Goal: Information Seeking & Learning: Compare options

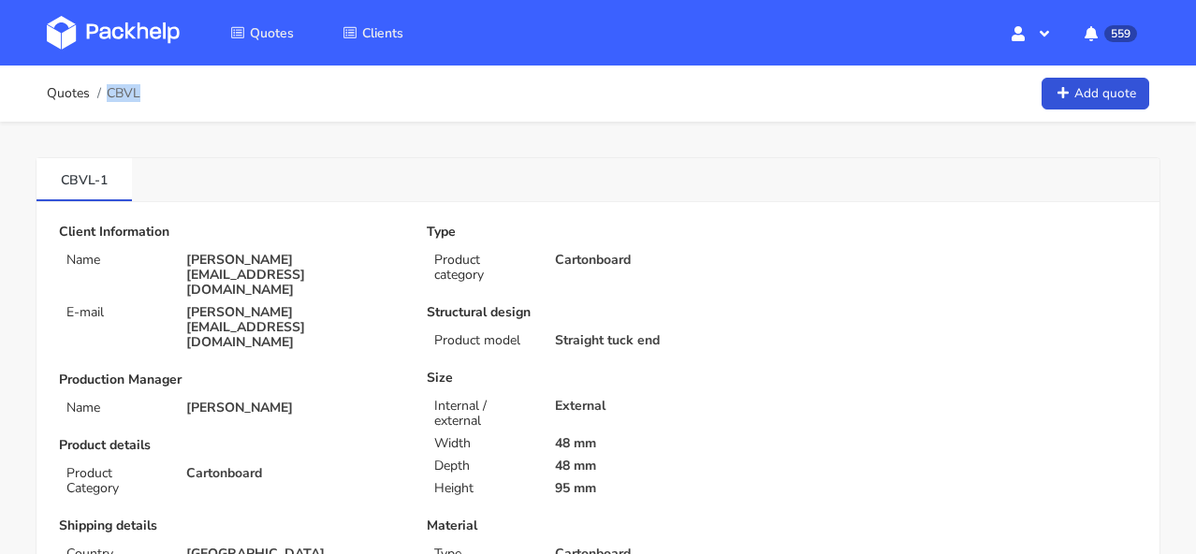
drag, startPoint x: 152, startPoint y: 94, endPoint x: 138, endPoint y: 91, distance: 13.4
click at [138, 91] on div "Quotes CBVL Add quote" at bounding box center [598, 93] width 1102 height 37
copy span "CBVL"
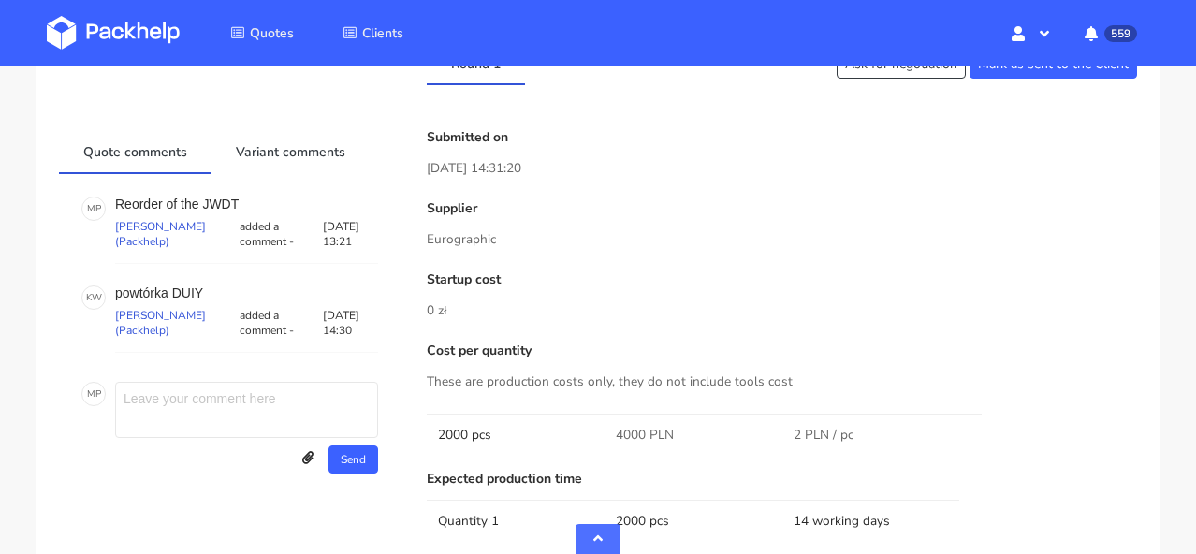
scroll to position [945, 0]
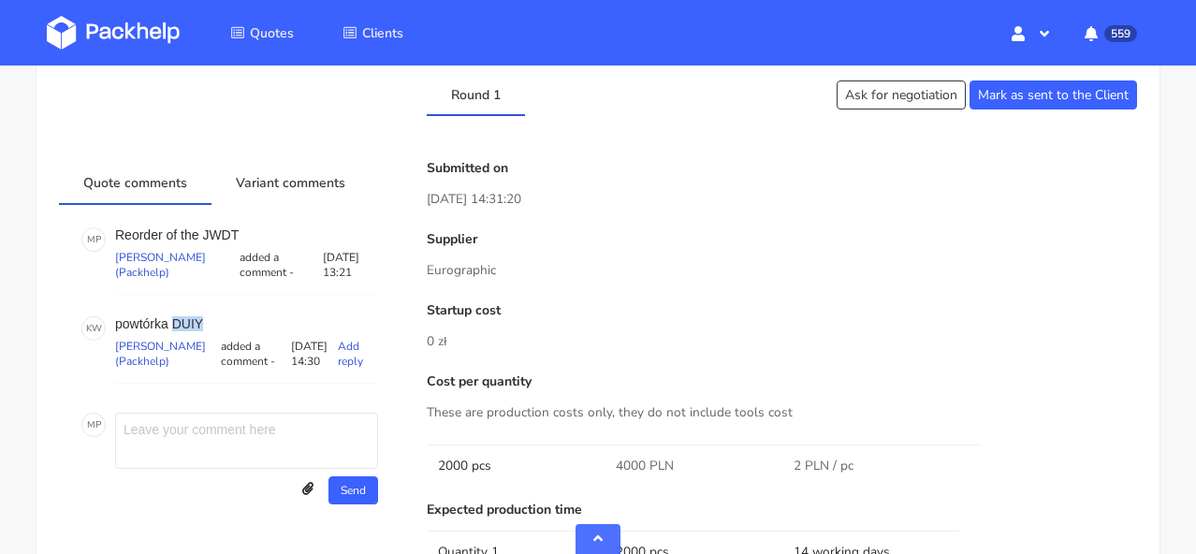
drag, startPoint x: 208, startPoint y: 292, endPoint x: 175, endPoint y: 291, distance: 32.8
click at [175, 316] on p "powtórka DUIY" at bounding box center [246, 323] width 263 height 15
copy p "DUIY"
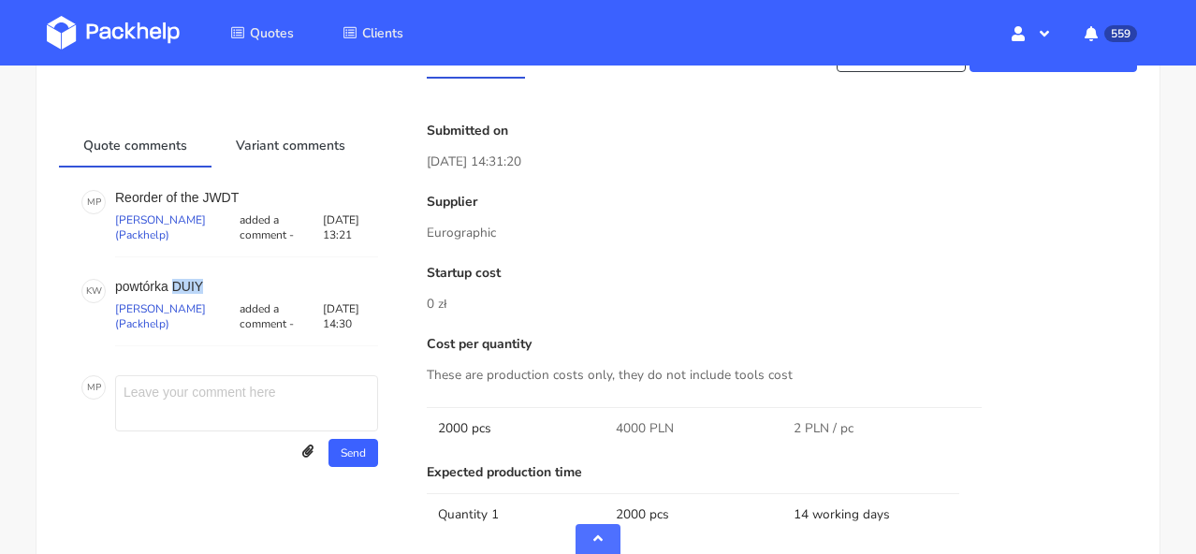
scroll to position [1023, 0]
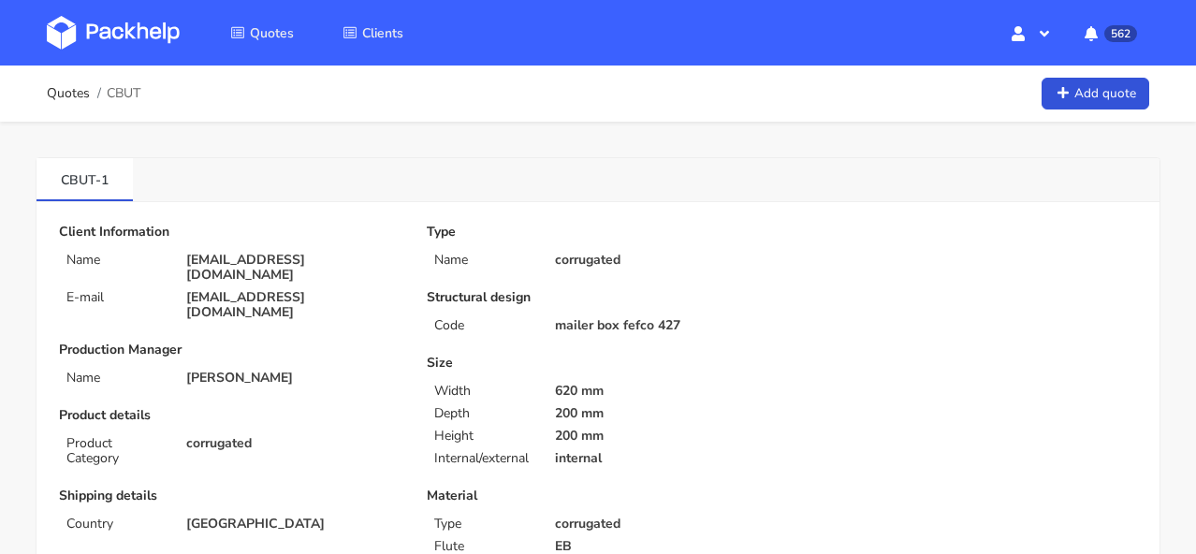
drag, startPoint x: 109, startPoint y: 95, endPoint x: 153, endPoint y: 95, distance: 43.1
click at [153, 95] on div "Quotes CBUT Add quote" at bounding box center [598, 93] width 1102 height 37
drag, startPoint x: 153, startPoint y: 95, endPoint x: 139, endPoint y: 90, distance: 14.3
click at [139, 90] on div "Quotes CBUT Add quote" at bounding box center [598, 93] width 1102 height 37
copy span "CBUT"
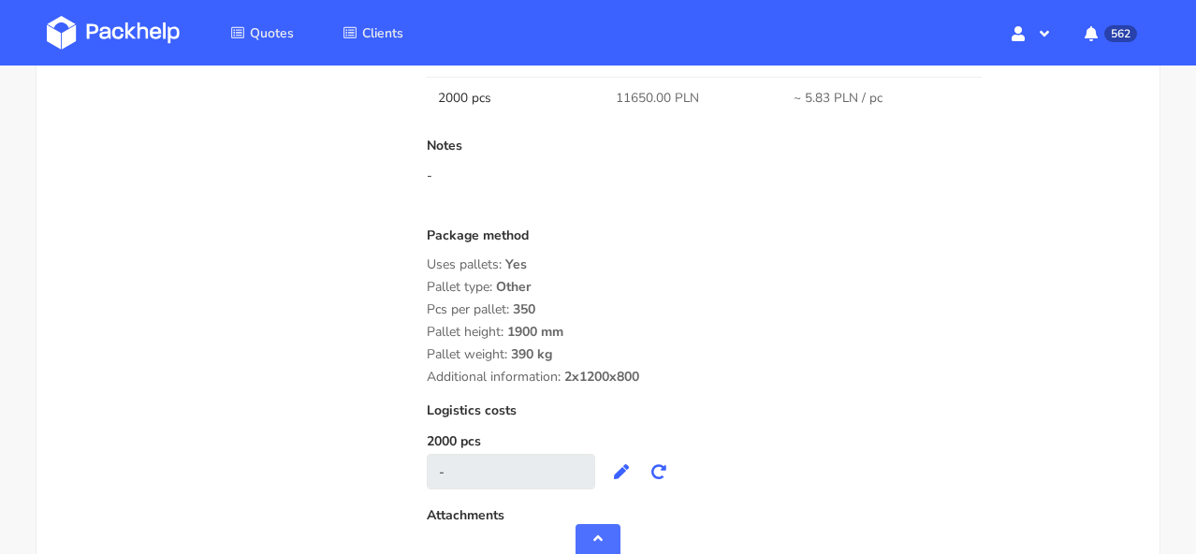
scroll to position [1561, 0]
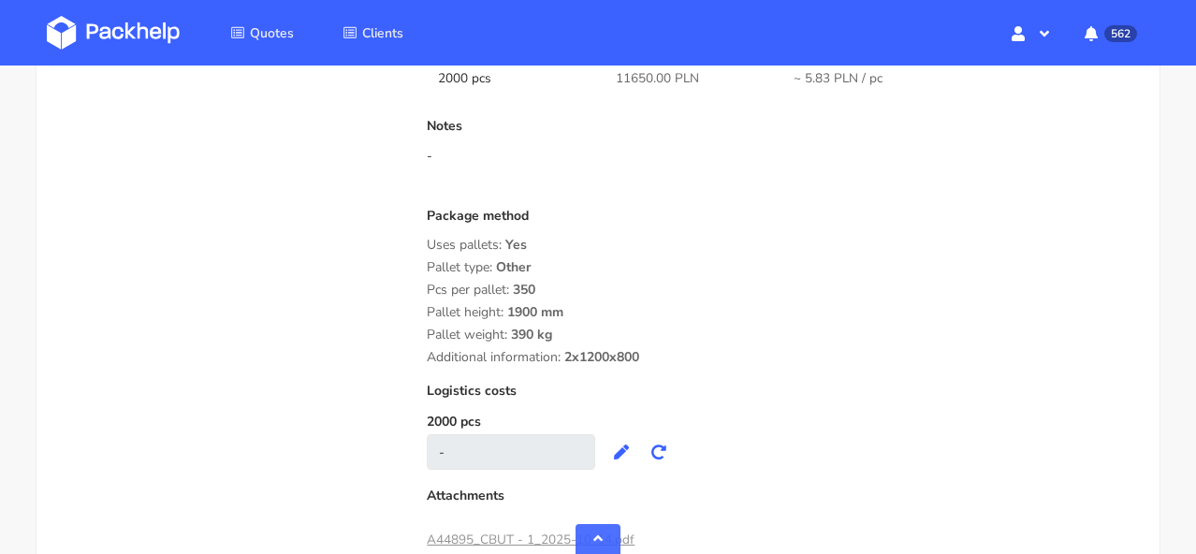
drag, startPoint x: 650, startPoint y: 352, endPoint x: 415, endPoint y: 262, distance: 251.5
copy div "Pallet type: Other Pcs per pallet: 350 Pallet height: 1900 mm Pallet weight: 39…"
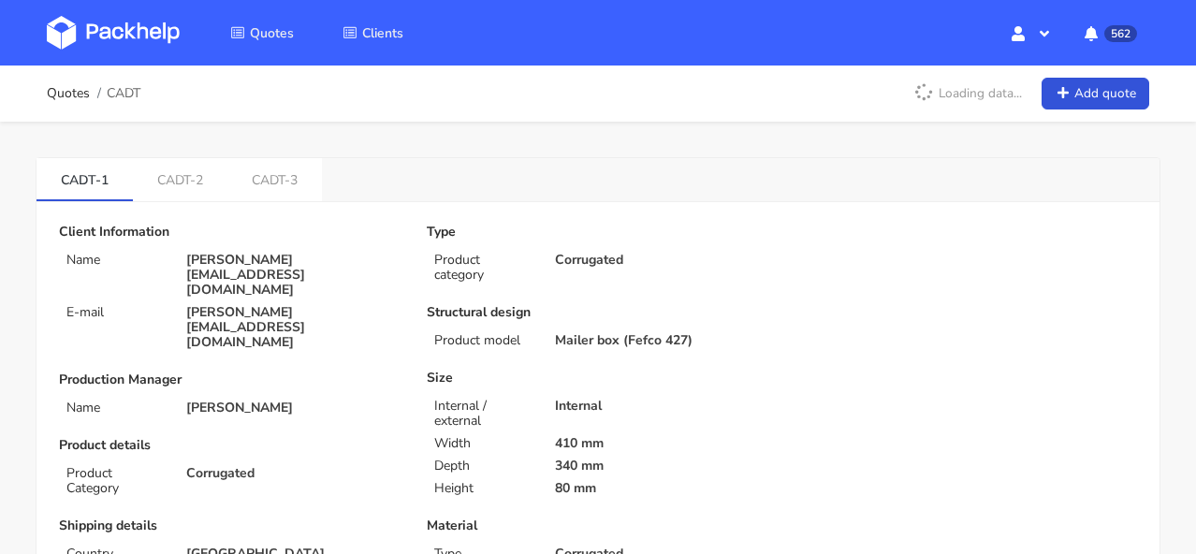
click at [131, 29] on img at bounding box center [113, 33] width 133 height 34
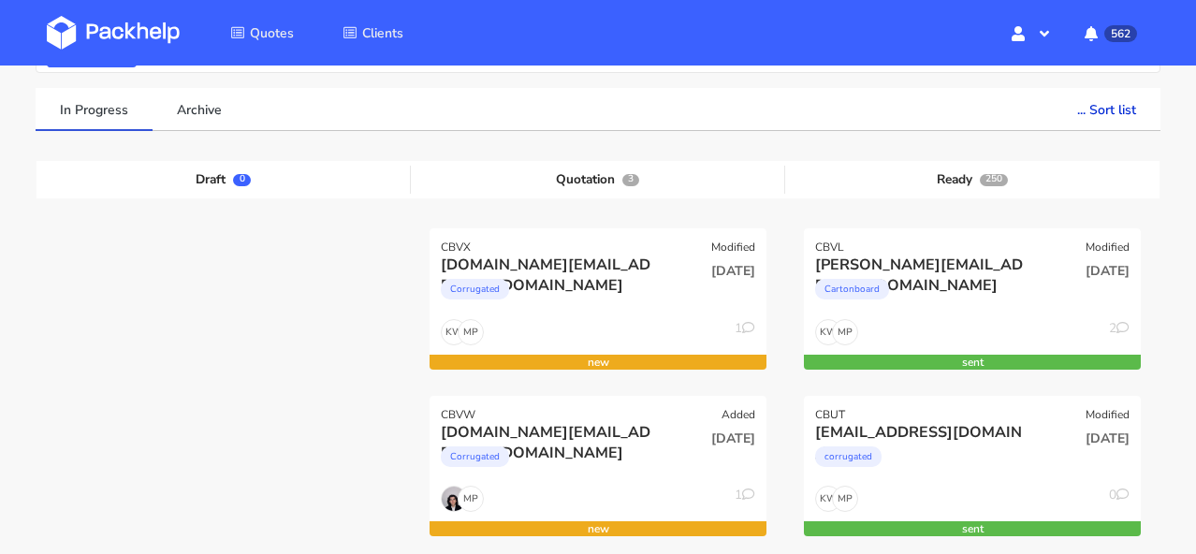
scroll to position [121, 0]
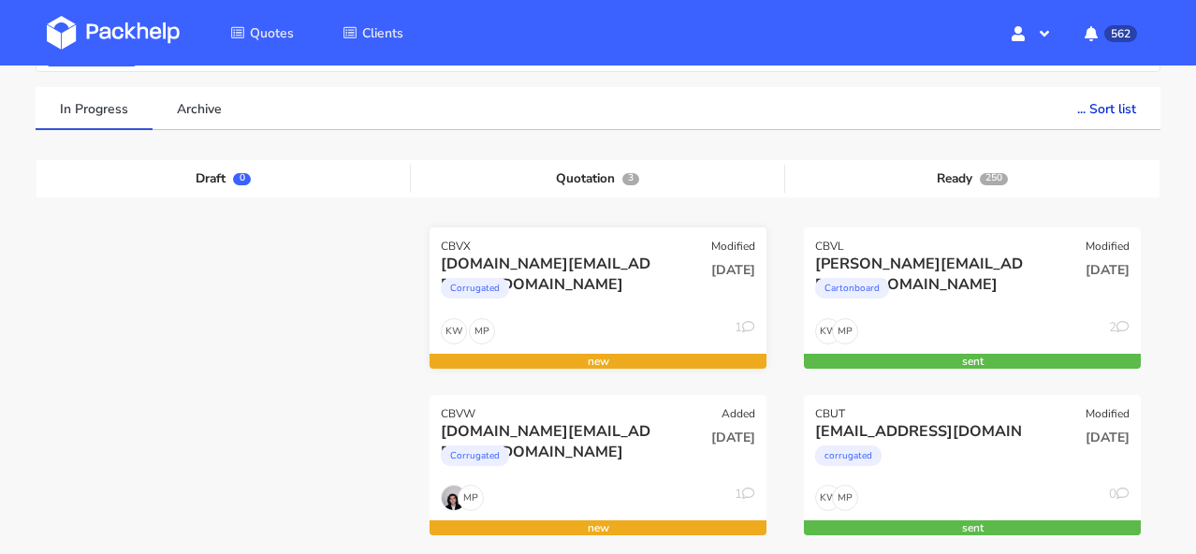
click at [546, 306] on div "Corrugated" at bounding box center [548, 292] width 214 height 37
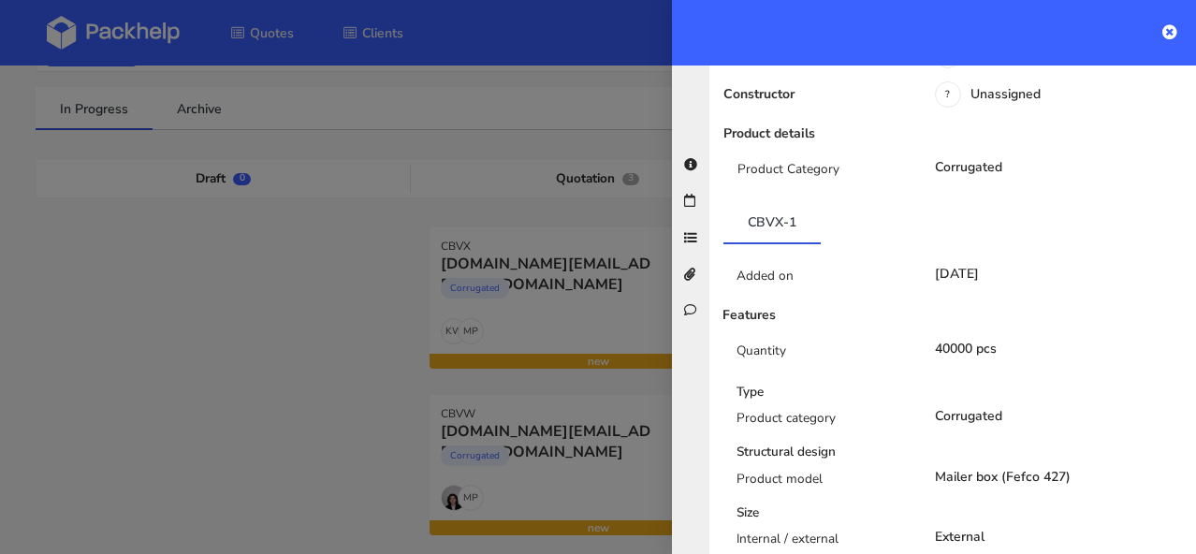
scroll to position [371, 0]
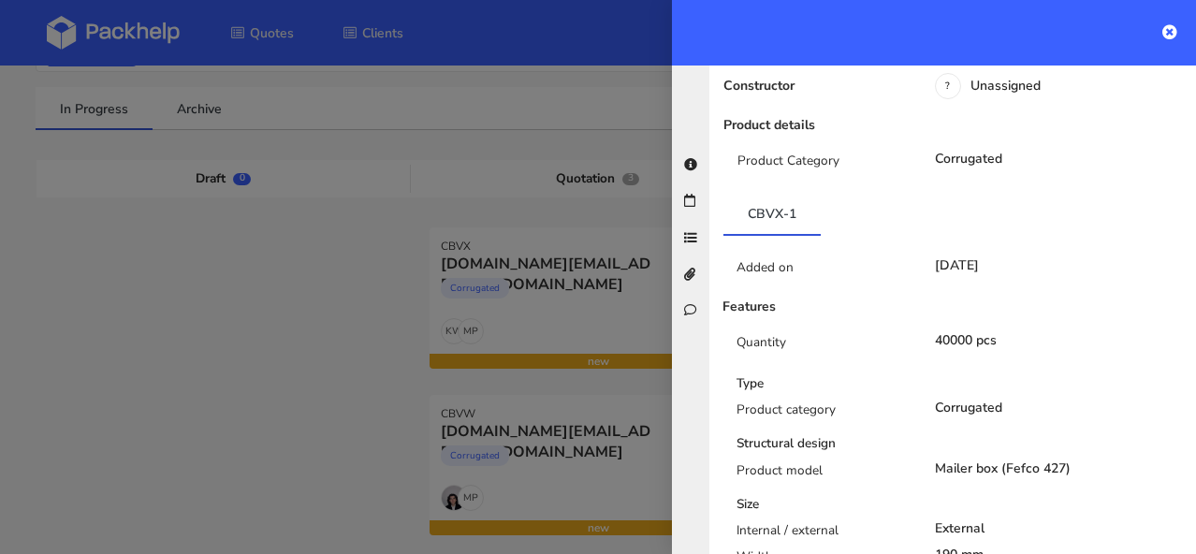
click at [1158, 31] on div at bounding box center [934, 32] width 524 height 65
click at [1165, 31] on icon at bounding box center [1169, 31] width 15 height 15
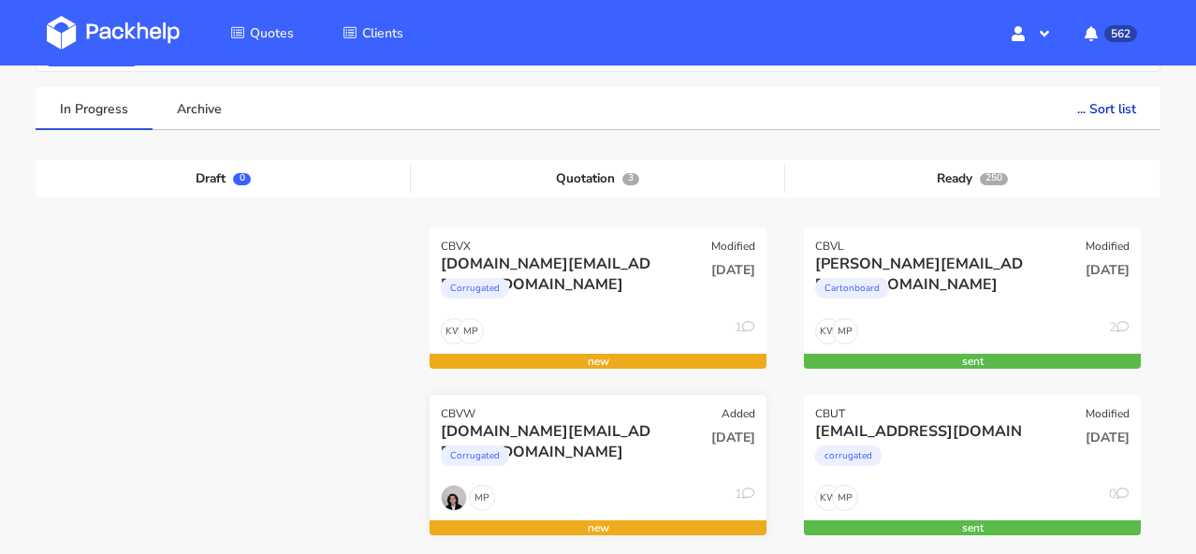
click at [661, 415] on div "CBVW Added" at bounding box center [597, 408] width 337 height 26
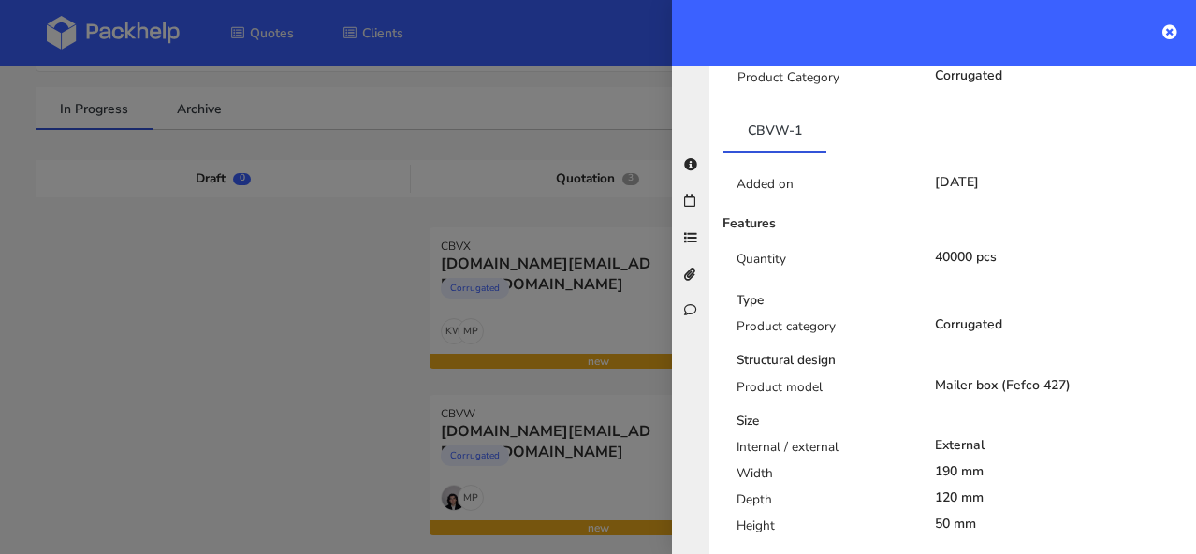
scroll to position [474, 0]
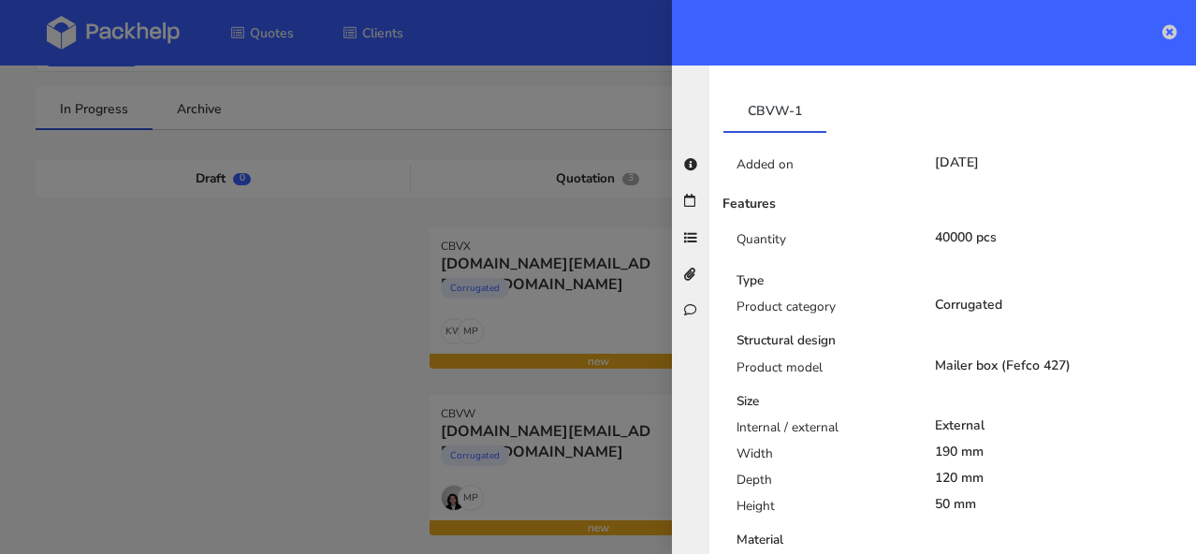
click at [1168, 25] on icon at bounding box center [1169, 31] width 15 height 15
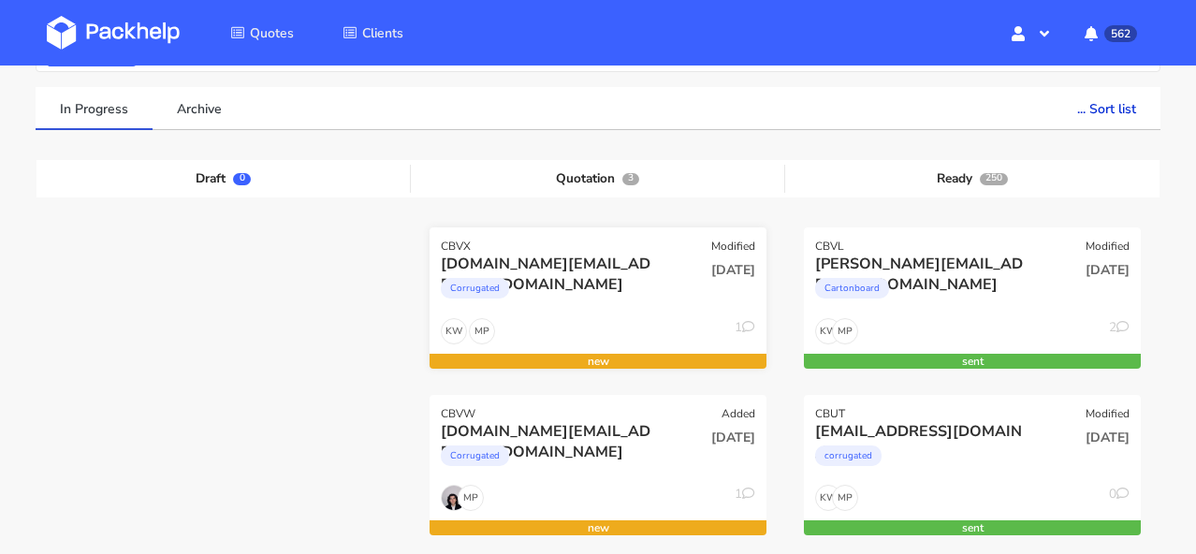
click at [639, 276] on div "Corrugated" at bounding box center [548, 292] width 214 height 37
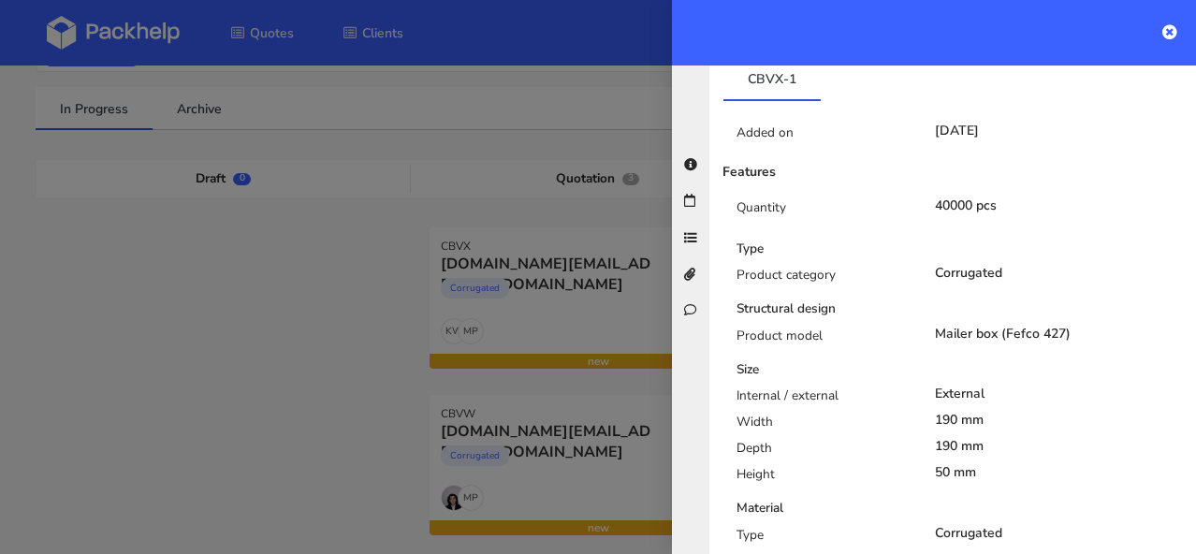
scroll to position [508, 0]
click at [1171, 28] on icon at bounding box center [1169, 31] width 15 height 15
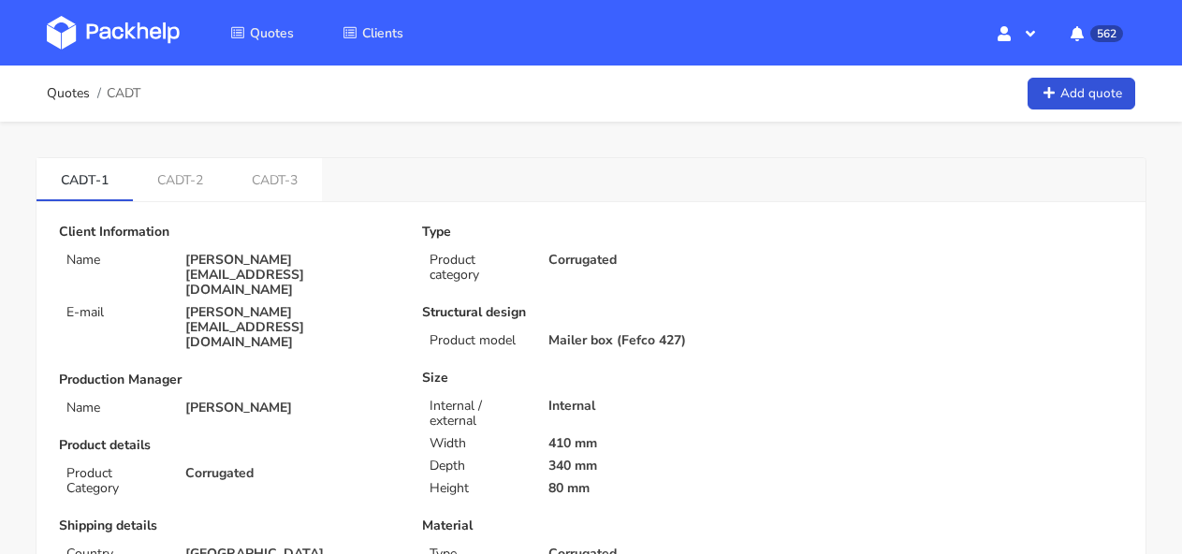
click at [172, 26] on img at bounding box center [113, 33] width 133 height 34
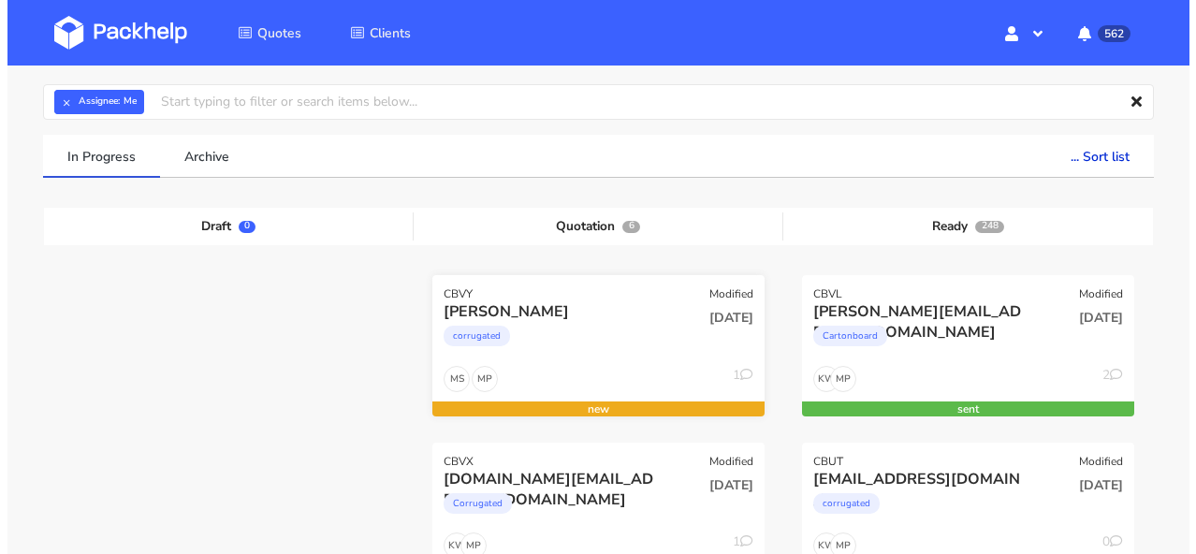
scroll to position [175, 0]
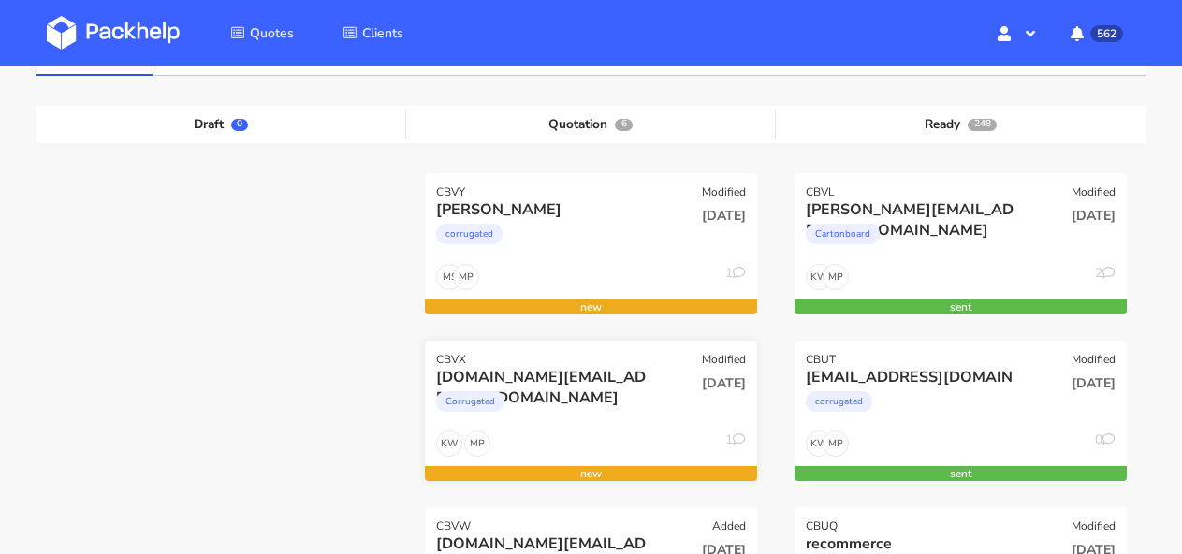
click at [543, 354] on div "CBVX Modified" at bounding box center [591, 354] width 332 height 26
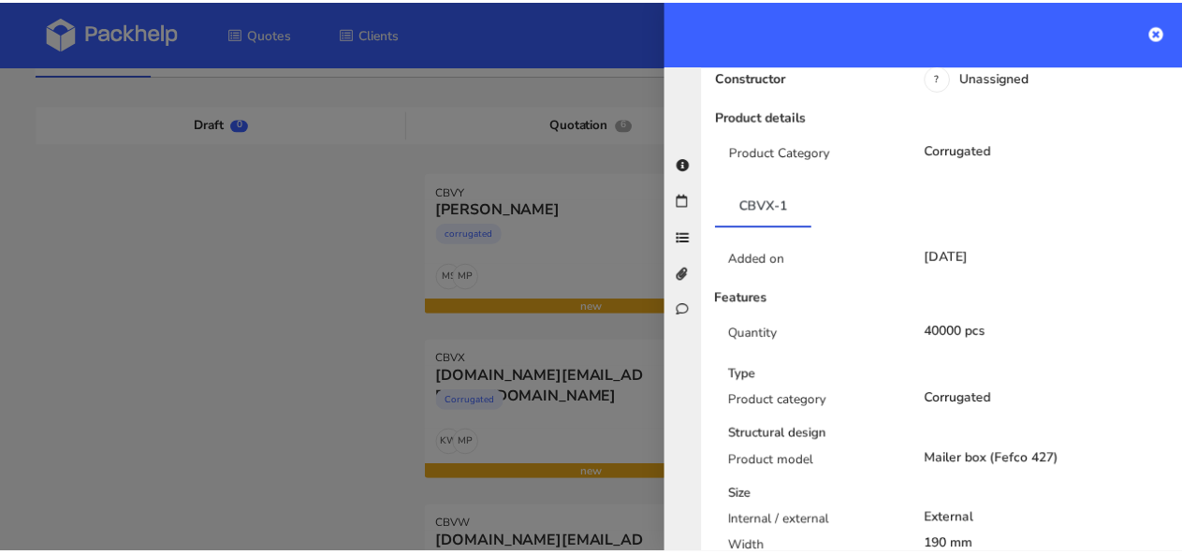
scroll to position [590, 0]
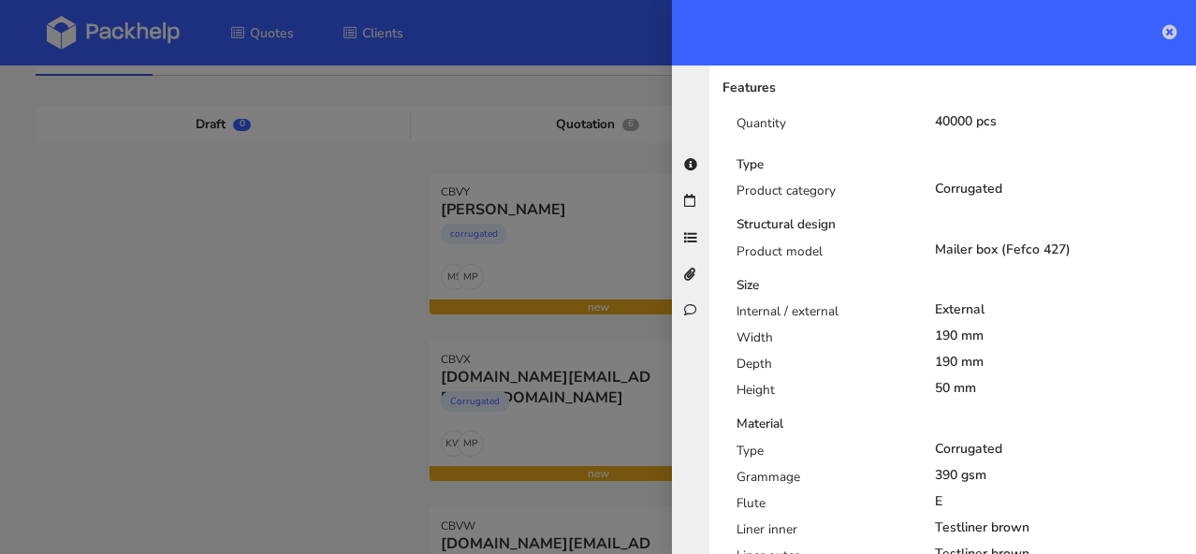
click at [1170, 31] on icon at bounding box center [1169, 31] width 15 height 15
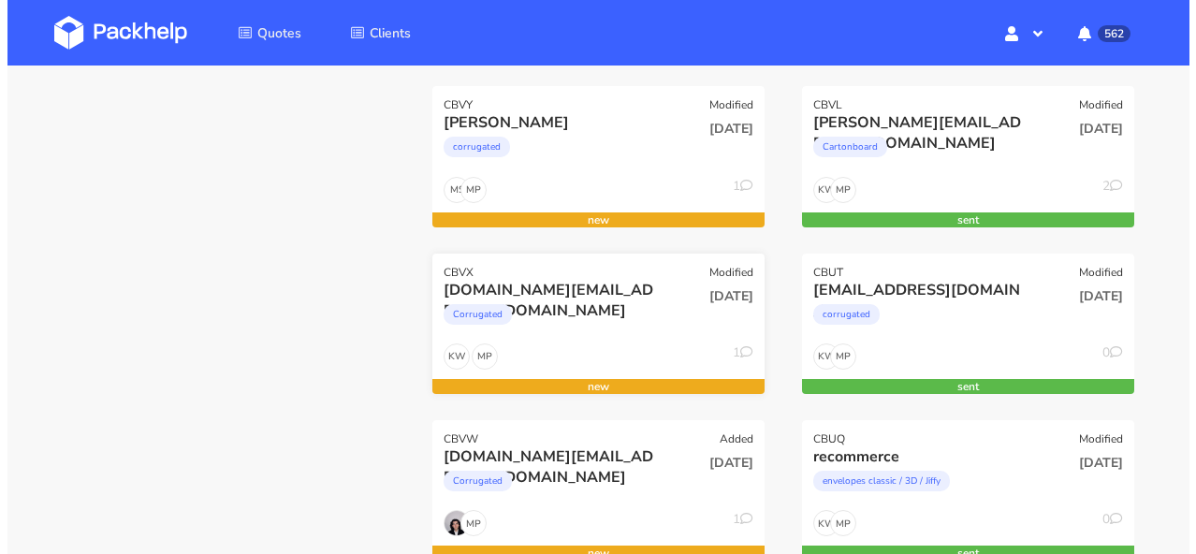
scroll to position [278, 0]
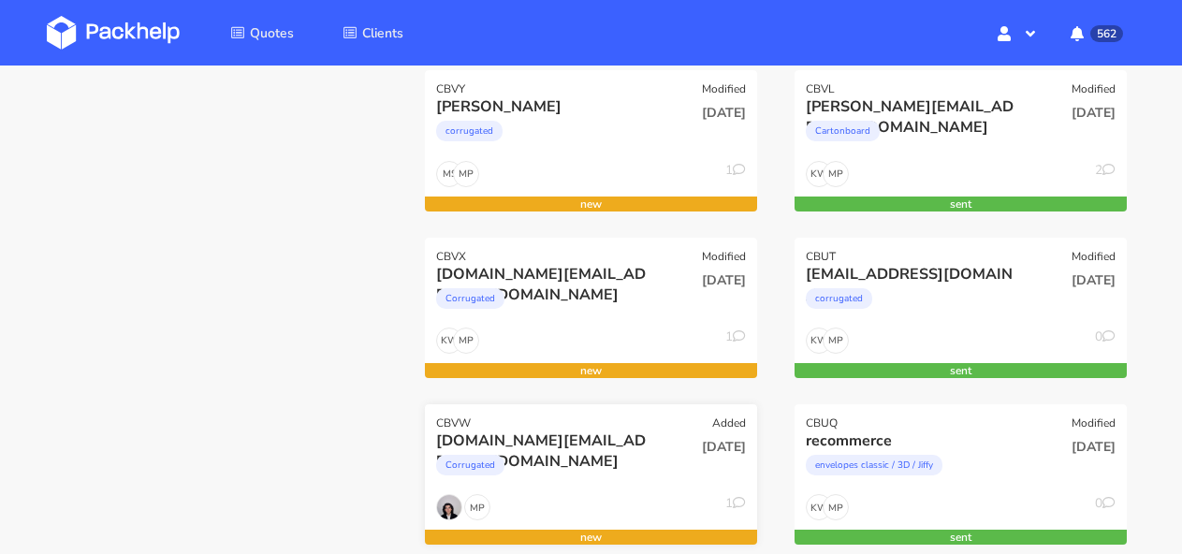
click at [584, 430] on div "peichan.li@aceandtate.com" at bounding box center [541, 440] width 211 height 21
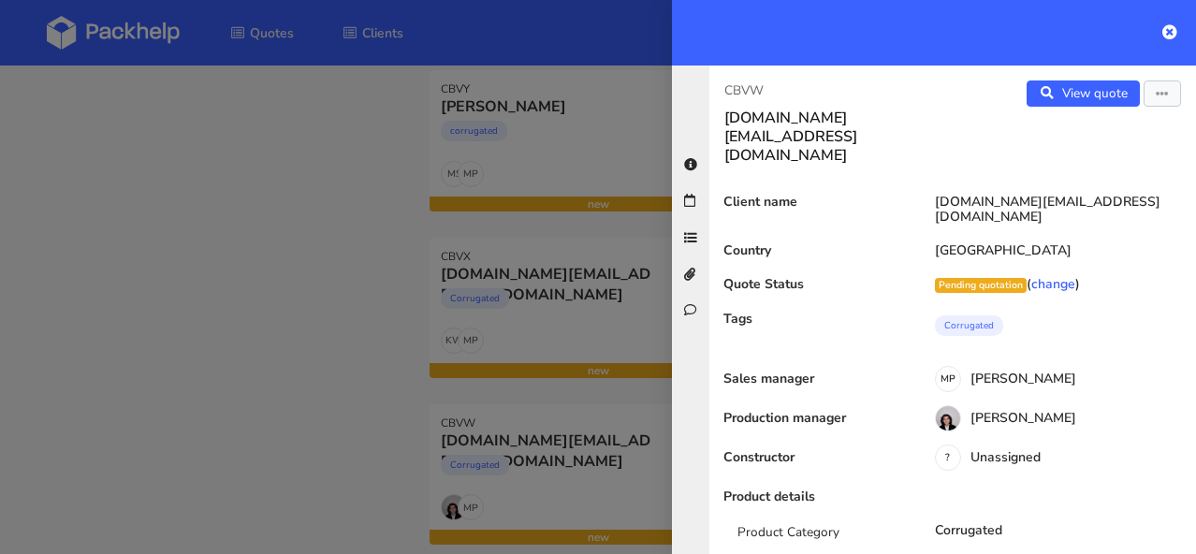
scroll to position [326, 0]
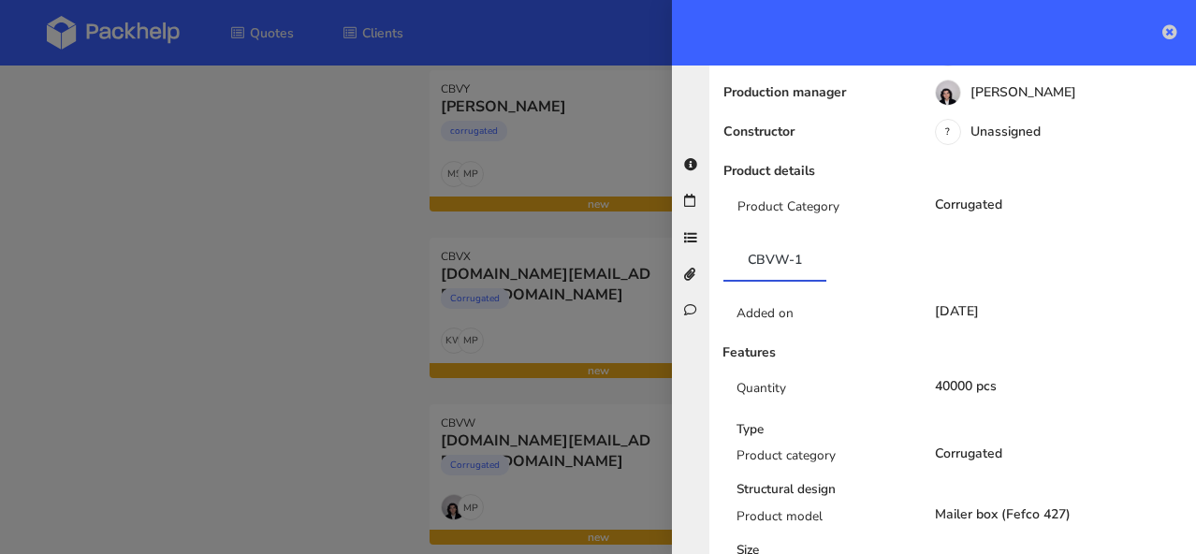
click at [1171, 35] on icon at bounding box center [1169, 31] width 15 height 15
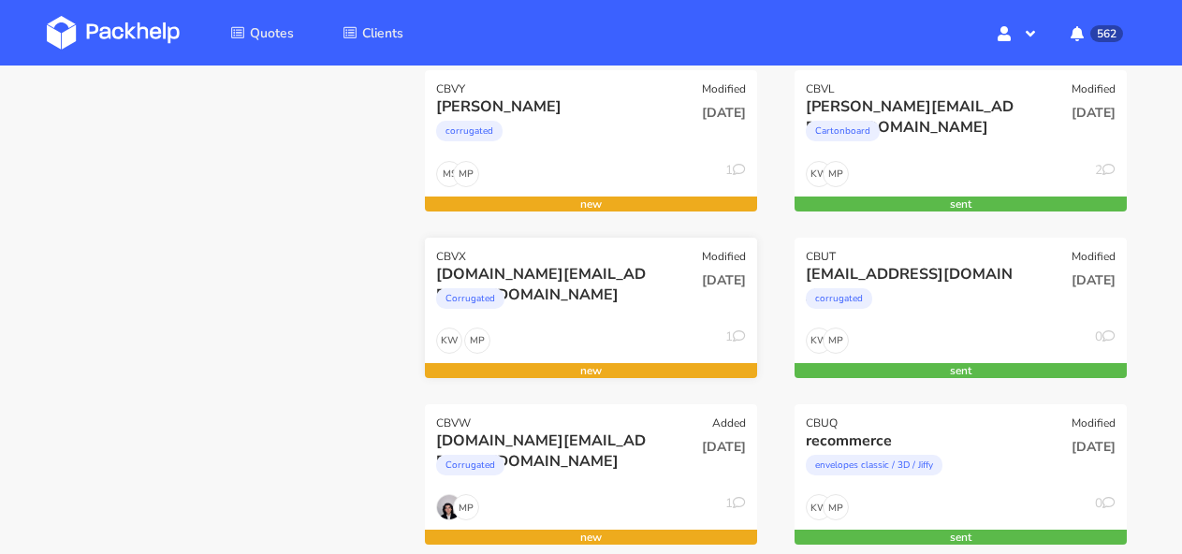
click at [627, 246] on div "CBVX Modified" at bounding box center [591, 251] width 332 height 26
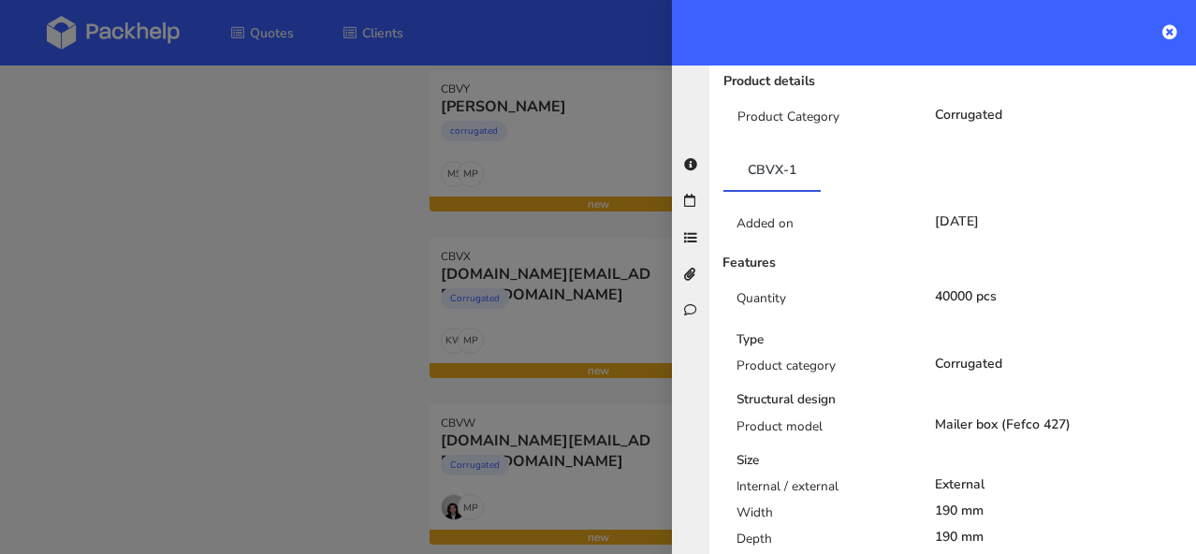
scroll to position [418, 0]
click at [1166, 33] on icon at bounding box center [1169, 31] width 15 height 15
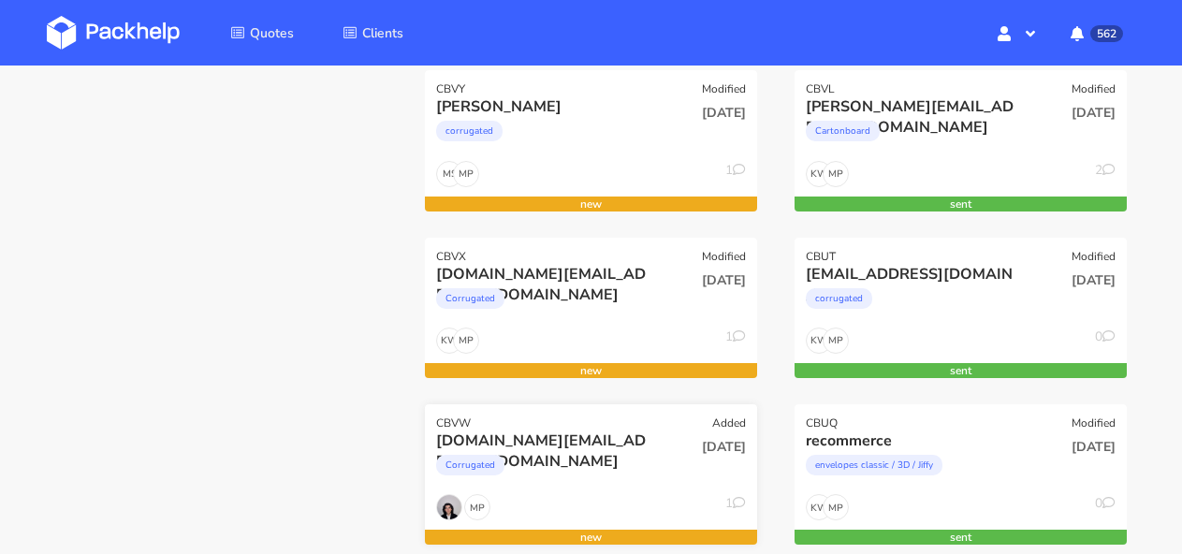
click at [527, 423] on div "CBVW Added" at bounding box center [591, 417] width 332 height 26
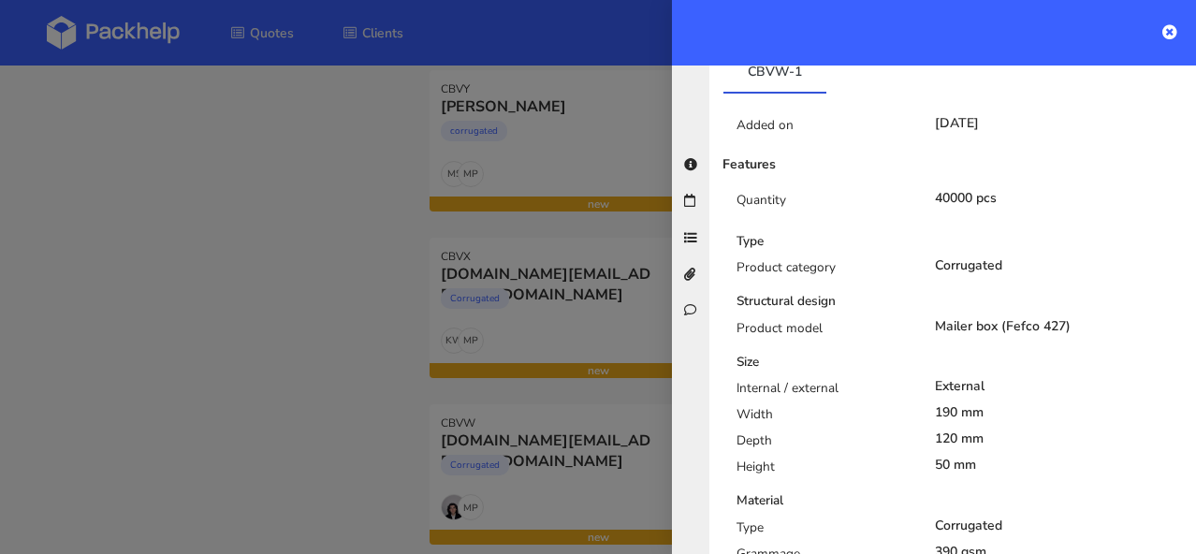
scroll to position [530, 0]
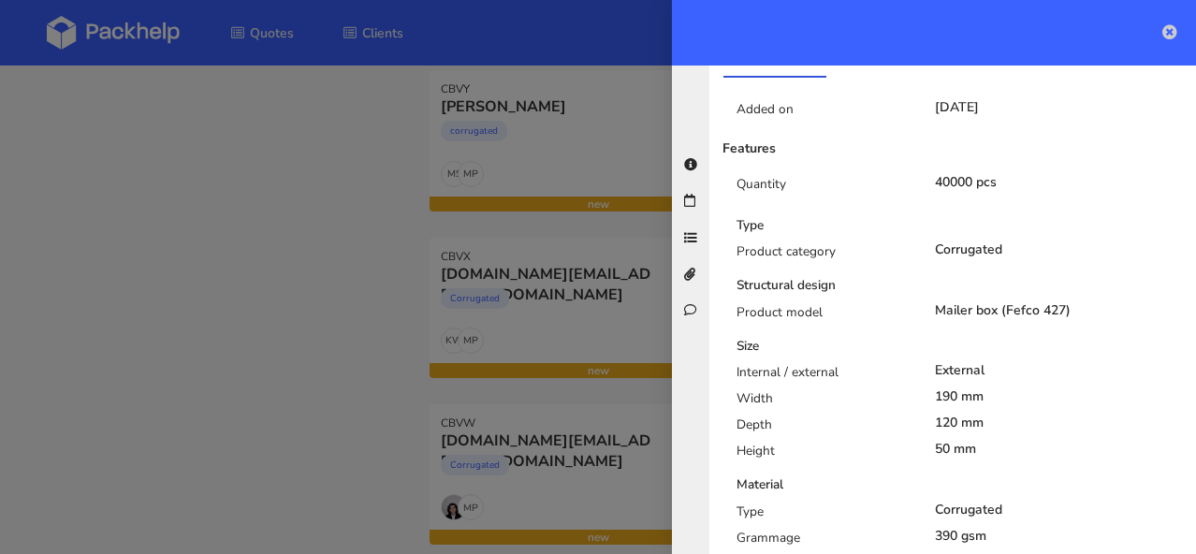
click at [1176, 27] on icon at bounding box center [1169, 31] width 15 height 15
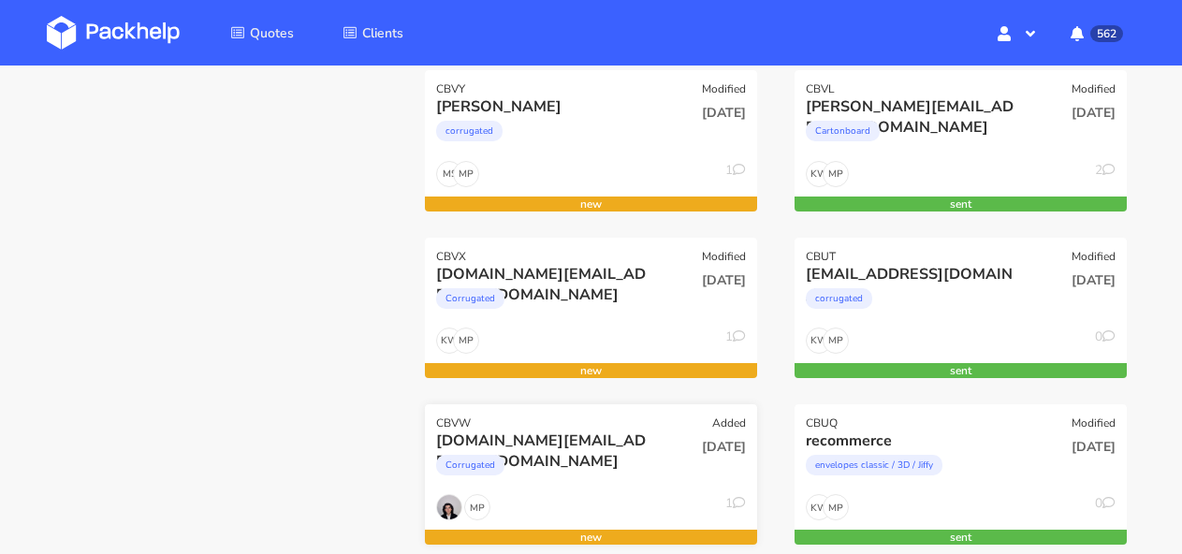
click at [618, 419] on div "CBVW Added" at bounding box center [591, 417] width 332 height 26
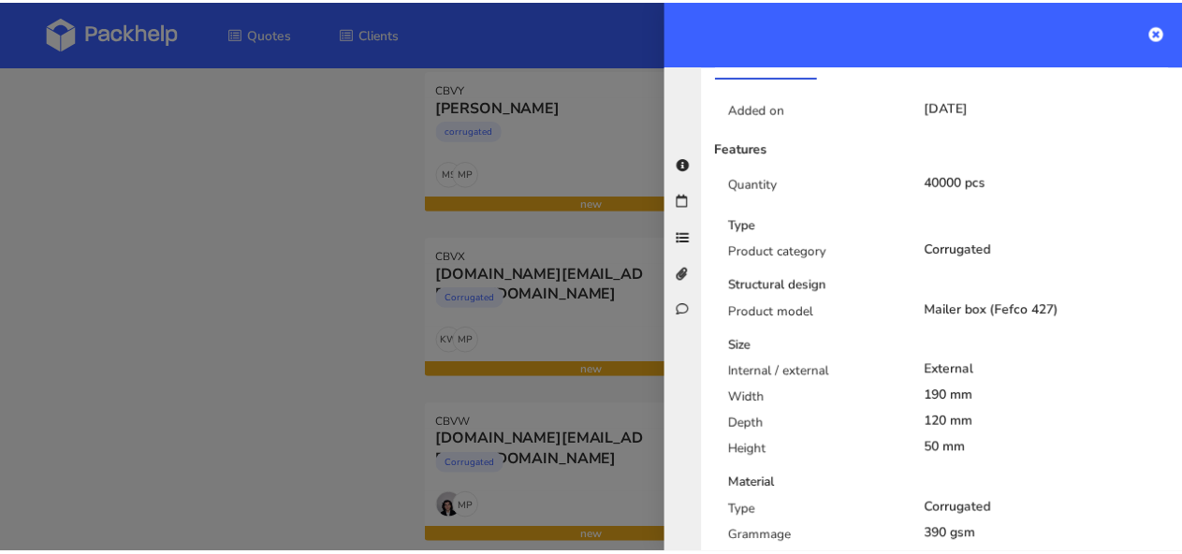
scroll to position [0, 0]
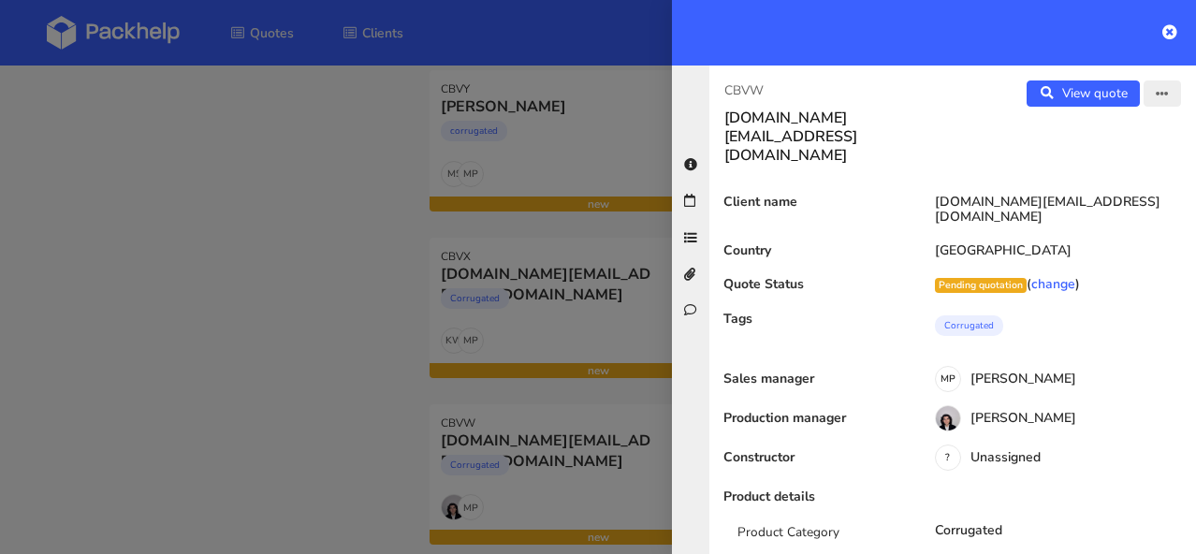
click at [1156, 95] on icon "button" at bounding box center [1162, 94] width 13 height 13
click at [1095, 138] on link "Edit quote" at bounding box center [1101, 132] width 165 height 31
click at [1172, 36] on icon at bounding box center [1169, 31] width 15 height 15
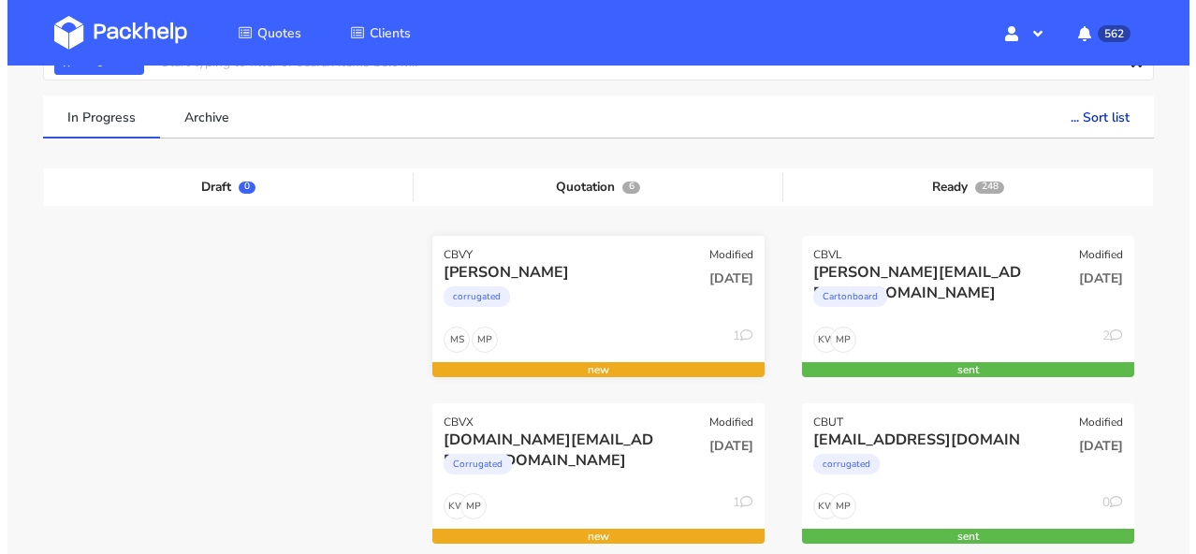
scroll to position [161, 0]
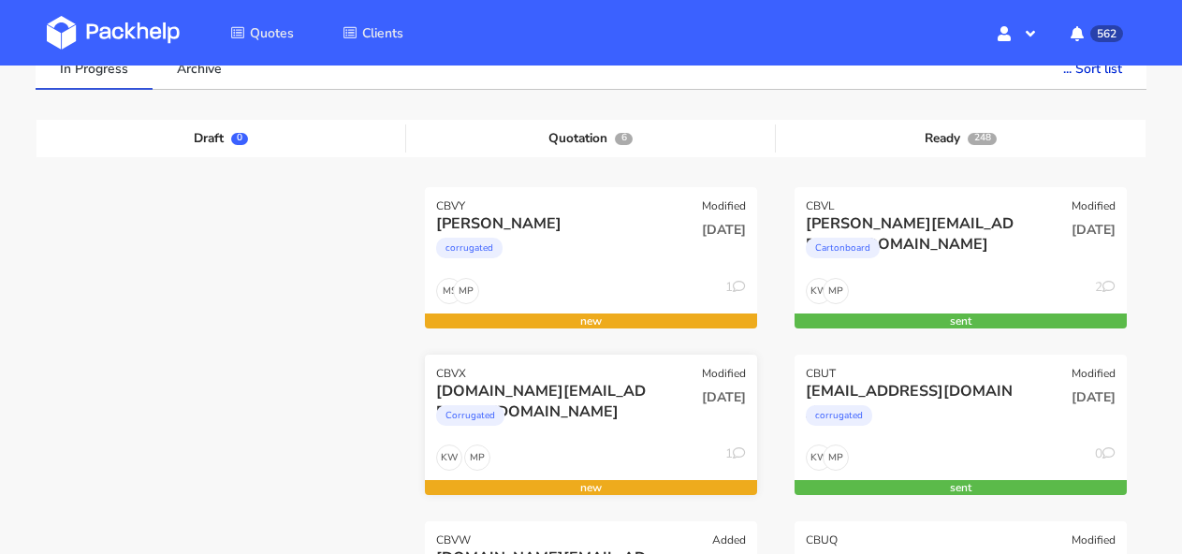
click at [611, 364] on div "CBVX Modified" at bounding box center [591, 368] width 332 height 26
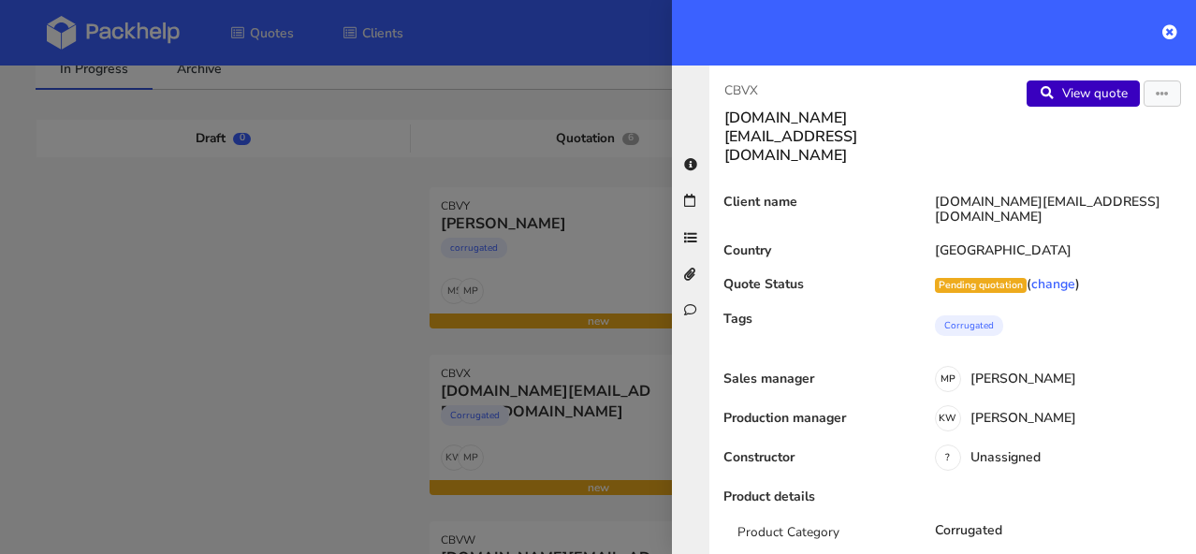
click at [1097, 93] on link "View quote" at bounding box center [1082, 93] width 113 height 26
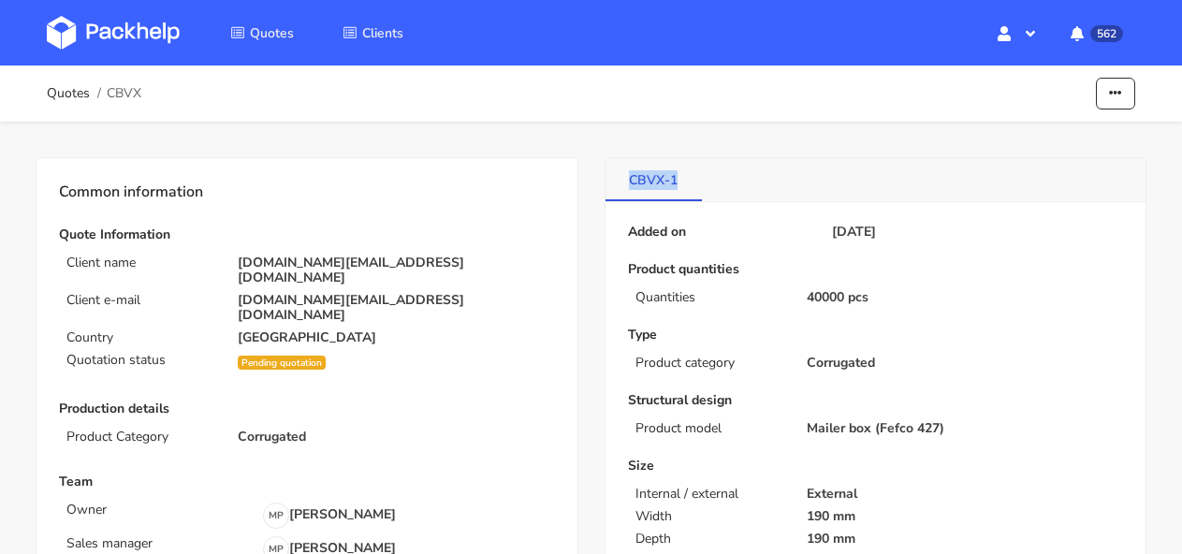
drag, startPoint x: 679, startPoint y: 177, endPoint x: 625, endPoint y: 182, distance: 54.6
click at [625, 182] on link "CBVX-1" at bounding box center [653, 178] width 97 height 41
copy link "CBVX-1"
click at [170, 44] on img at bounding box center [113, 33] width 133 height 34
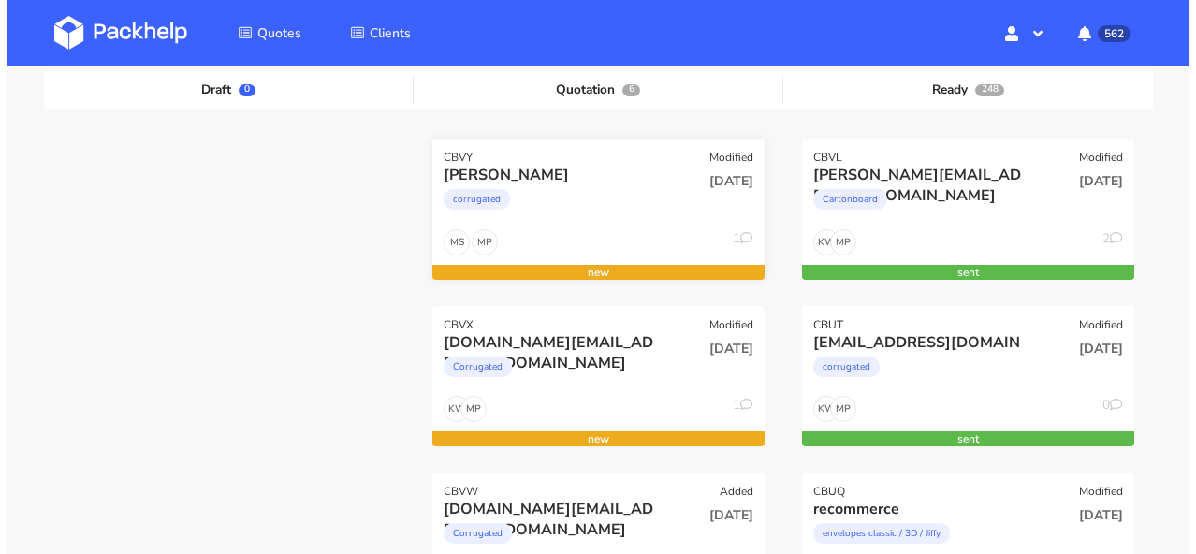
scroll to position [301, 0]
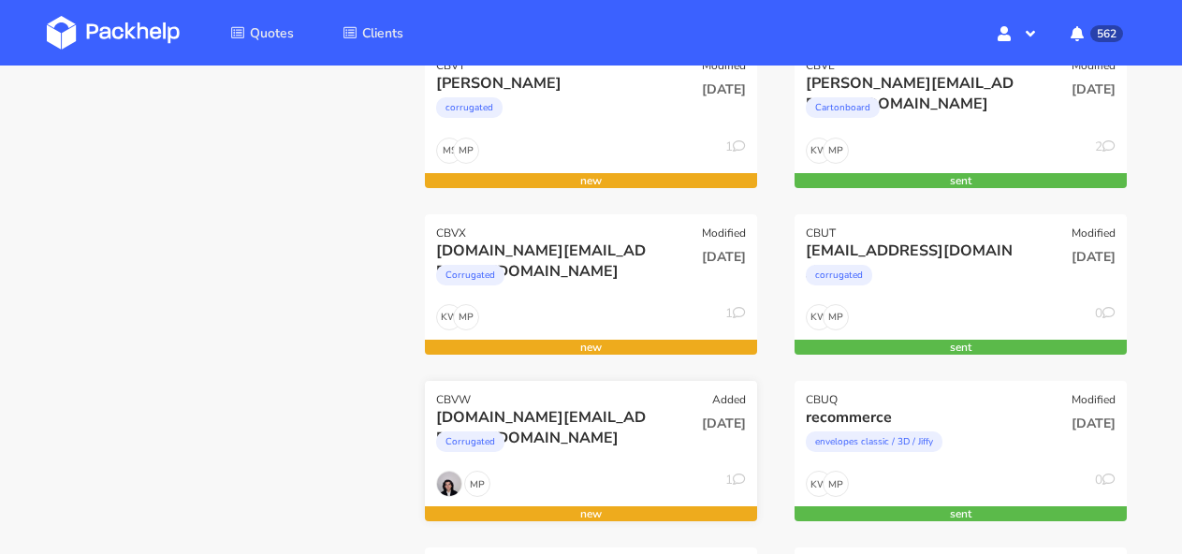
click at [573, 394] on div "CBVW Added" at bounding box center [591, 394] width 332 height 26
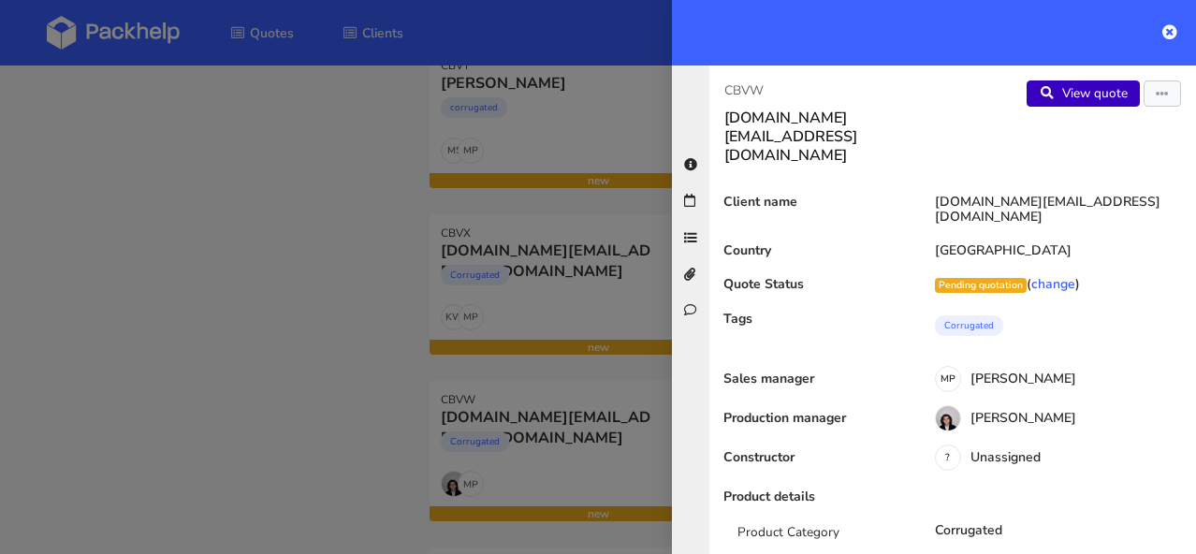
click at [1093, 91] on link "View quote" at bounding box center [1082, 93] width 113 height 26
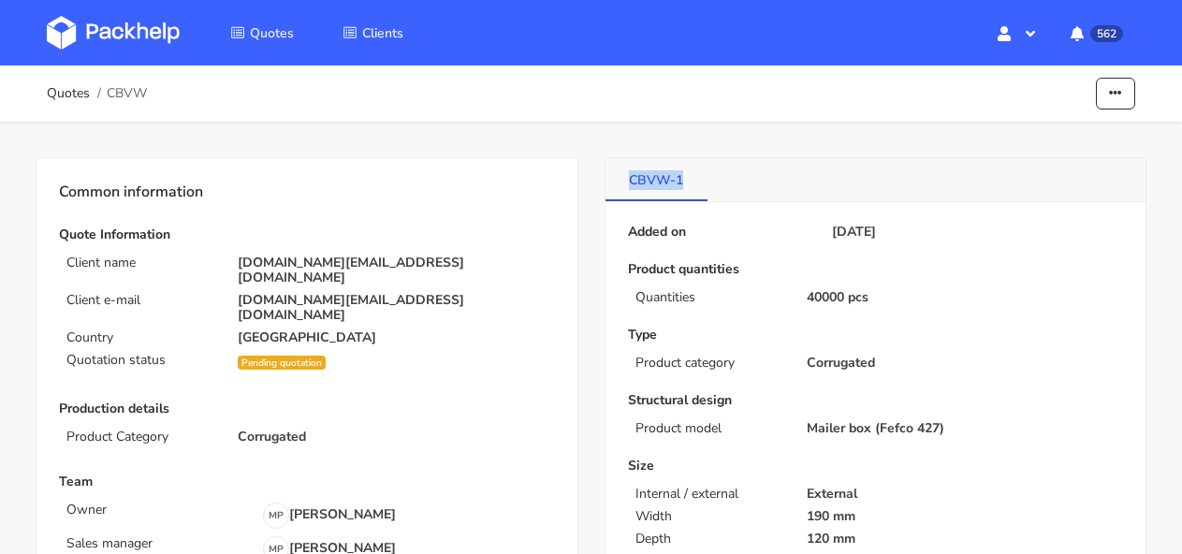
drag, startPoint x: 695, startPoint y: 182, endPoint x: 629, endPoint y: 184, distance: 66.5
click at [629, 184] on link "CBVW-1" at bounding box center [656, 178] width 103 height 41
copy link "CBVW-1"
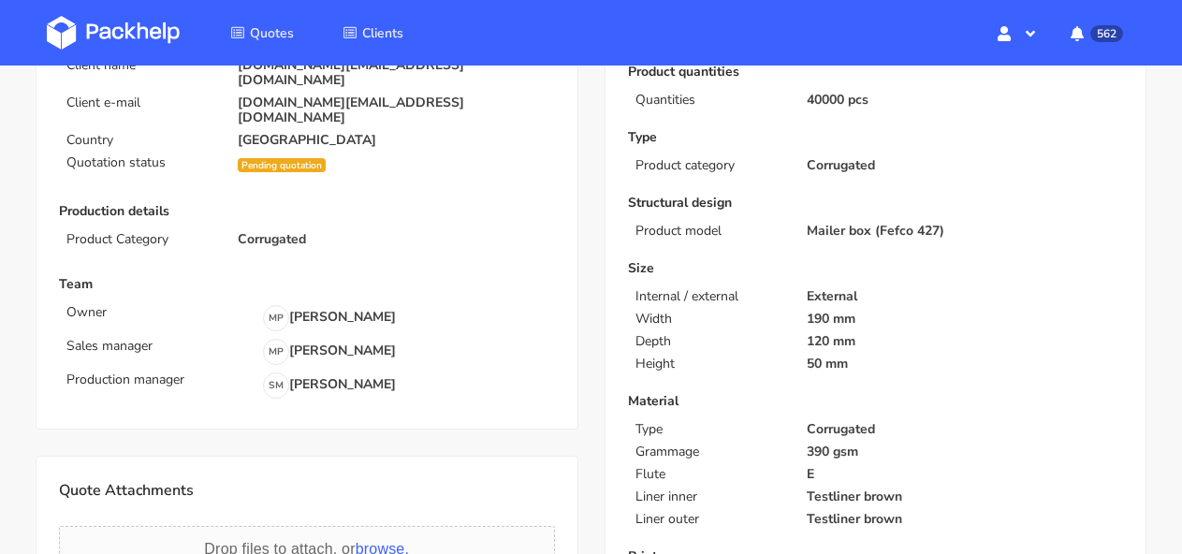
scroll to position [273, 0]
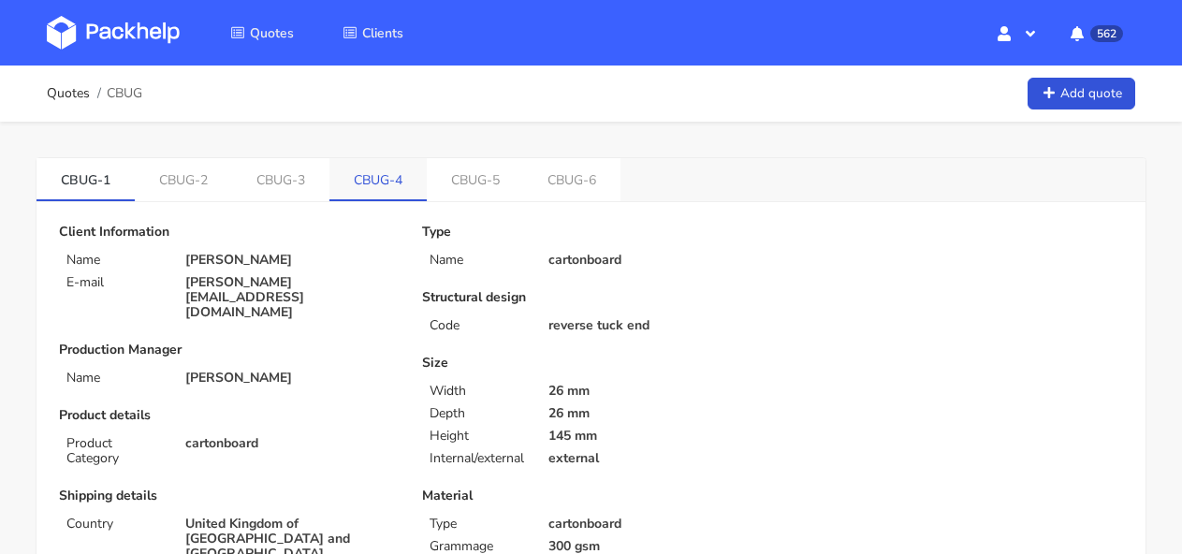
click at [373, 182] on link "CBUG-4" at bounding box center [377, 178] width 97 height 41
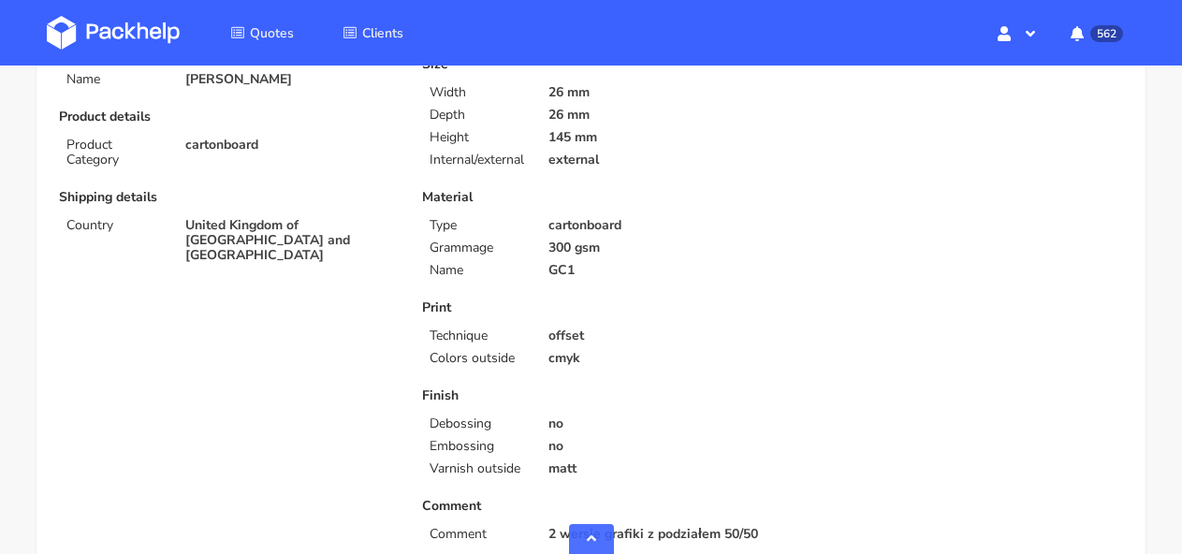
scroll to position [86, 0]
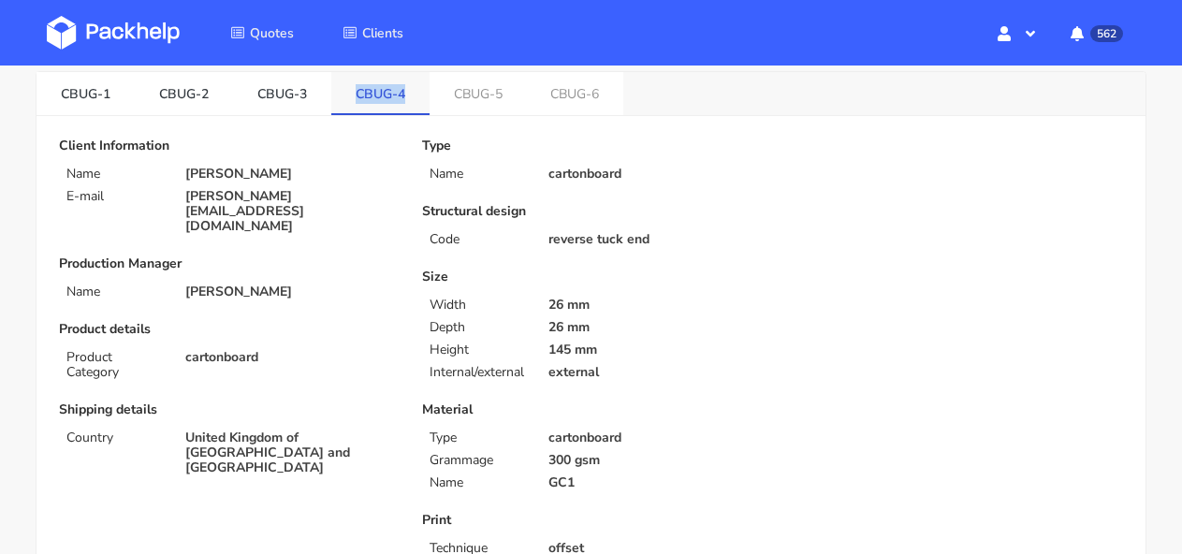
drag, startPoint x: 410, startPoint y: 92, endPoint x: 351, endPoint y: 94, distance: 59.0
click at [351, 94] on link "CBUG-4" at bounding box center [380, 92] width 98 height 41
copy link "CBUG-4"
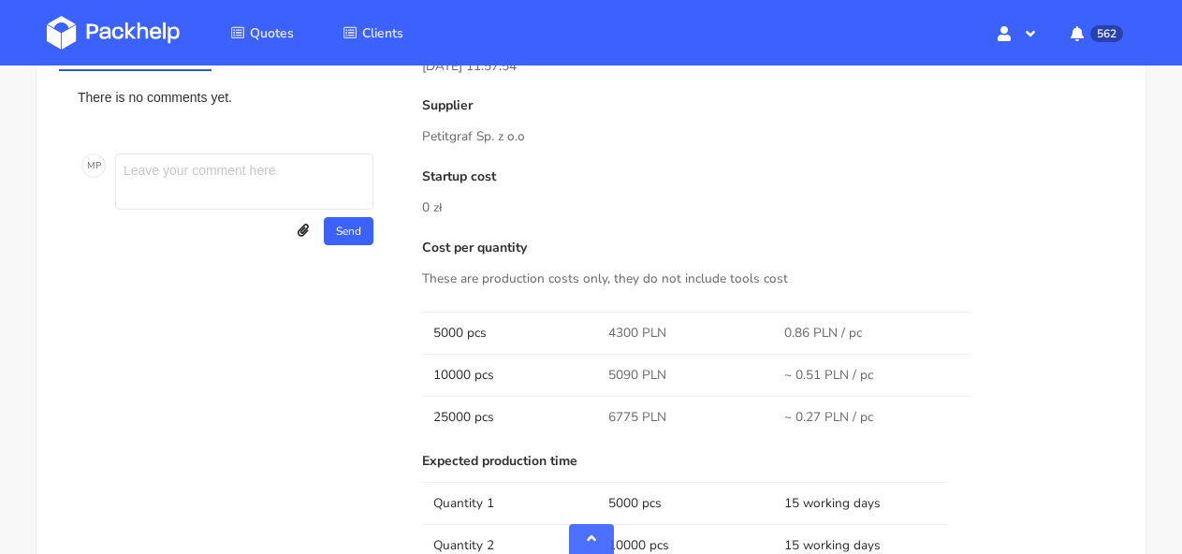
scroll to position [1036, 0]
drag, startPoint x: 632, startPoint y: 343, endPoint x: 583, endPoint y: 344, distance: 48.7
click at [583, 344] on tr "5000 pcs 4300 PLN 0.86 PLN / pc" at bounding box center [772, 333] width 701 height 42
copy tr "4300"
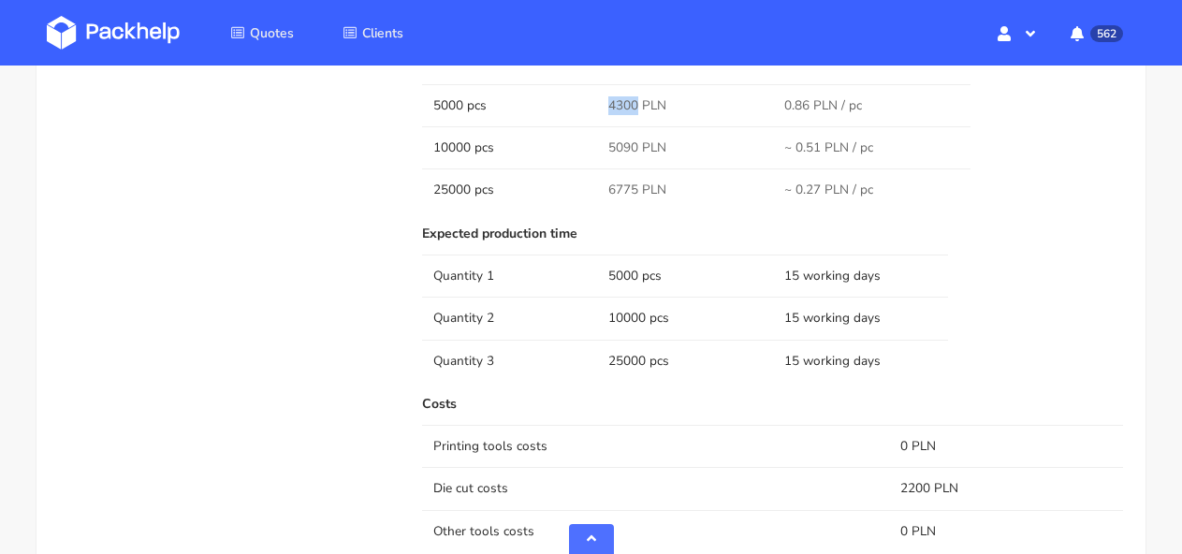
scroll to position [1215, 0]
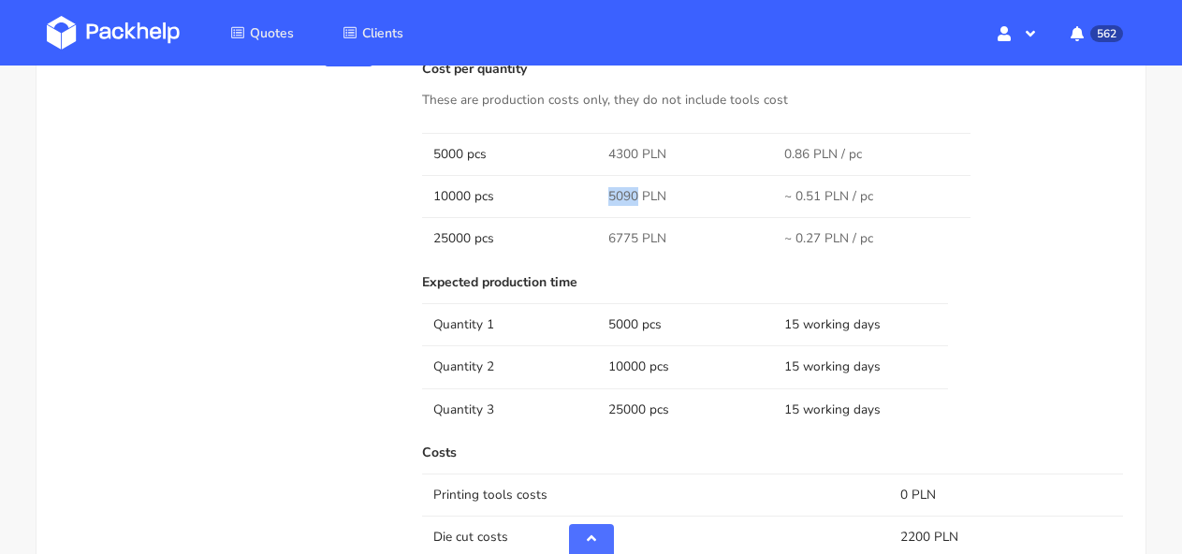
drag, startPoint x: 637, startPoint y: 205, endPoint x: 602, endPoint y: 206, distance: 35.6
click at [602, 206] on td "5090 PLN" at bounding box center [684, 196] width 175 height 42
copy span "5090"
drag, startPoint x: 635, startPoint y: 253, endPoint x: 593, endPoint y: 253, distance: 42.1
click at [593, 253] on tr "25000 pcs 6775 PLN ~ 0.27 PLN / pc" at bounding box center [772, 238] width 701 height 42
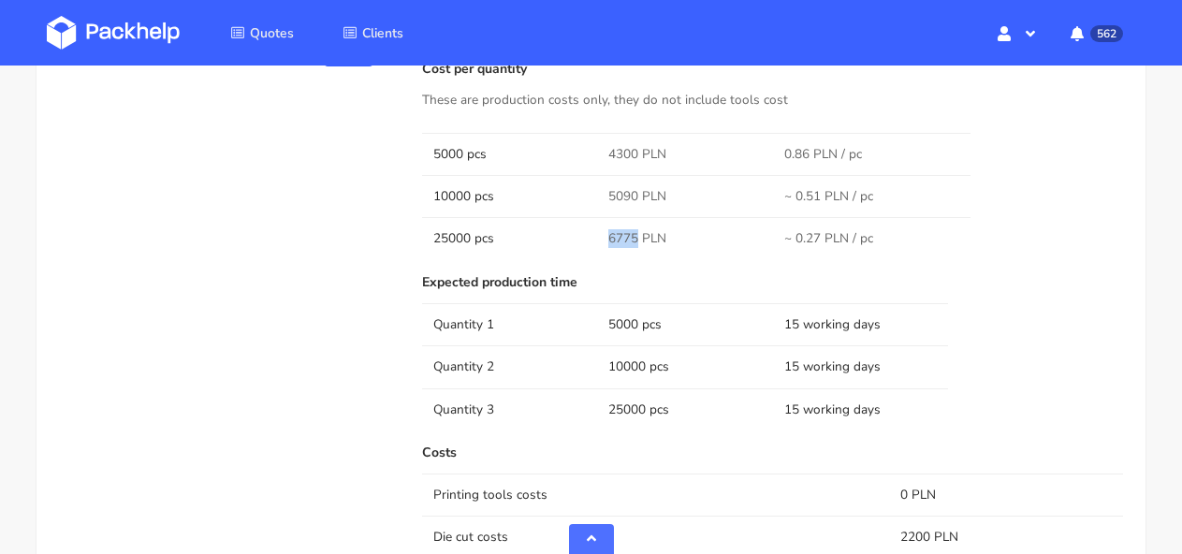
copy tr "6775"
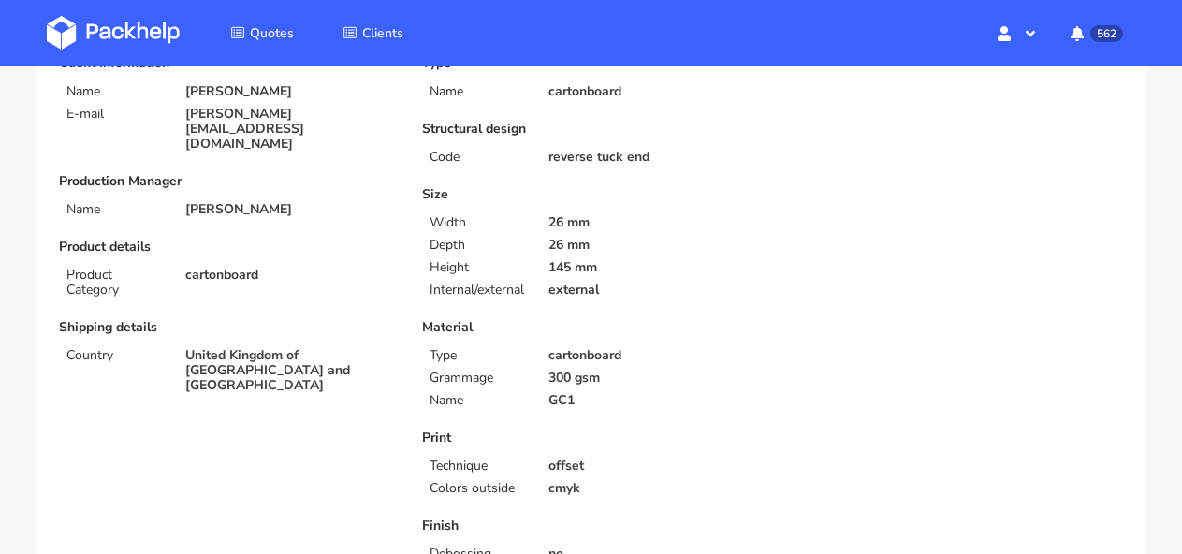
scroll to position [0, 0]
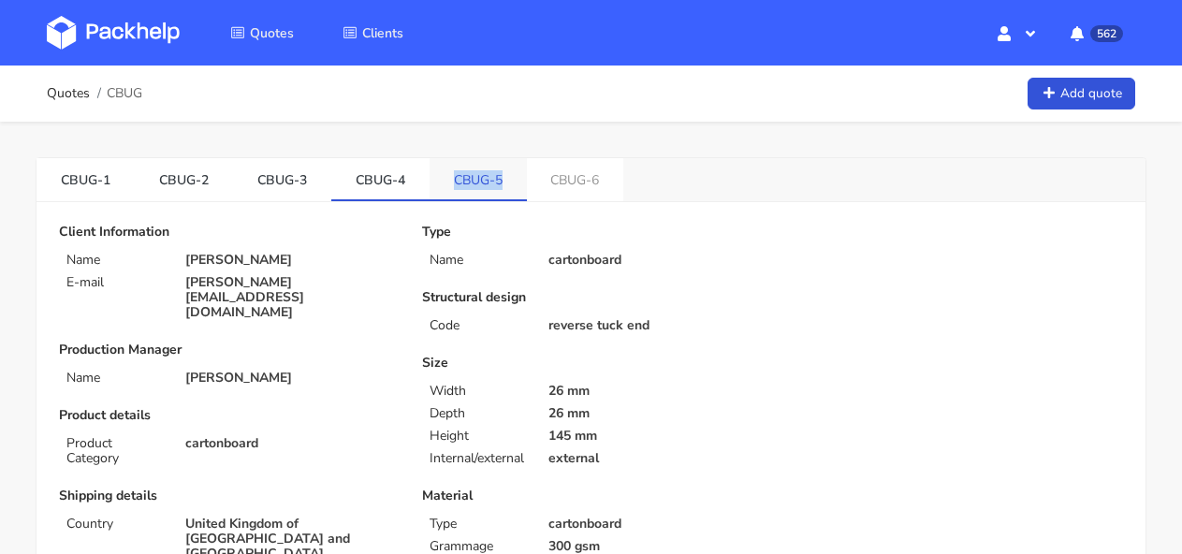
drag, startPoint x: 512, startPoint y: 180, endPoint x: 441, endPoint y: 178, distance: 71.1
click at [441, 178] on link "CBUG-5" at bounding box center [477, 178] width 97 height 41
copy link "CBUG-5"
click at [379, 186] on link "CBUG-4" at bounding box center [380, 178] width 98 height 41
click at [487, 186] on link "CBUG-5" at bounding box center [478, 178] width 98 height 41
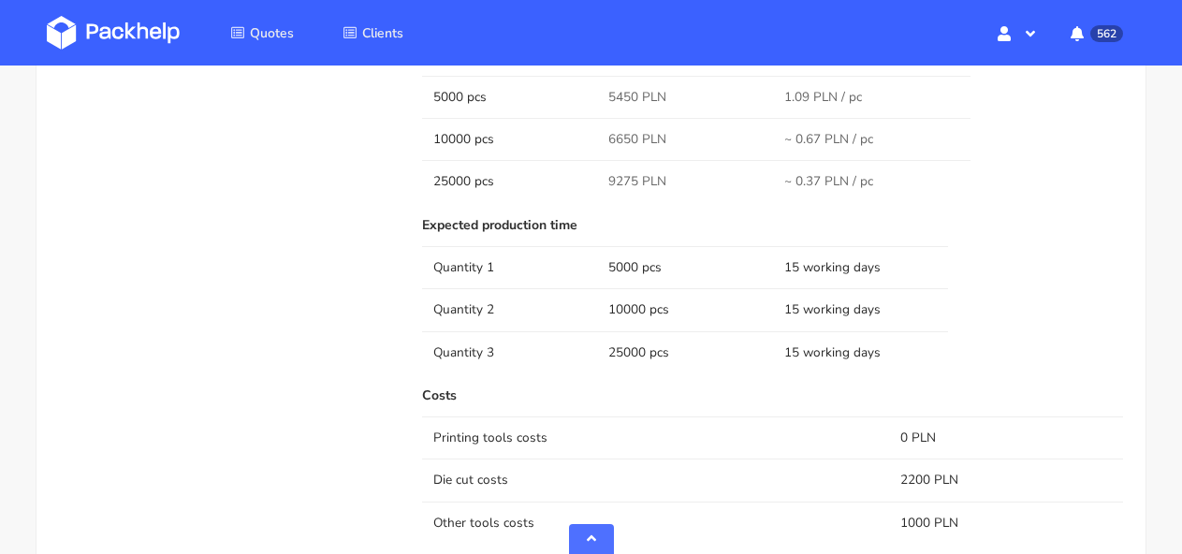
scroll to position [1218, 0]
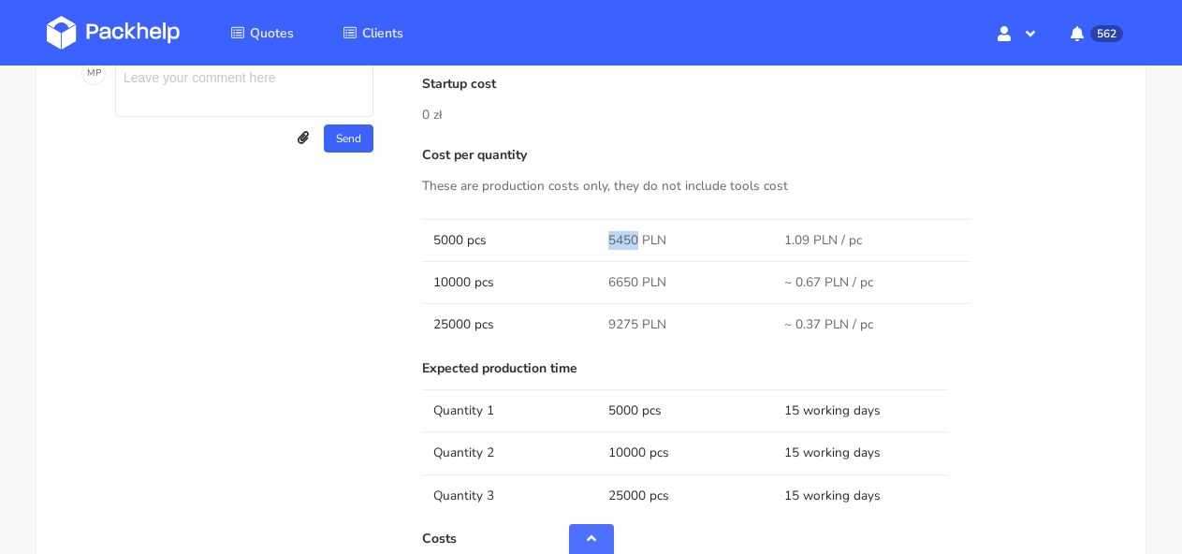
drag, startPoint x: 638, startPoint y: 237, endPoint x: 586, endPoint y: 234, distance: 52.5
click at [587, 234] on tr "5000 pcs 5450 PLN 1.09 PLN / pc" at bounding box center [772, 240] width 701 height 42
copy tr "5450"
click at [633, 238] on span "5450 PLN" at bounding box center [637, 240] width 58 height 19
drag, startPoint x: 637, startPoint y: 240, endPoint x: 602, endPoint y: 239, distance: 35.6
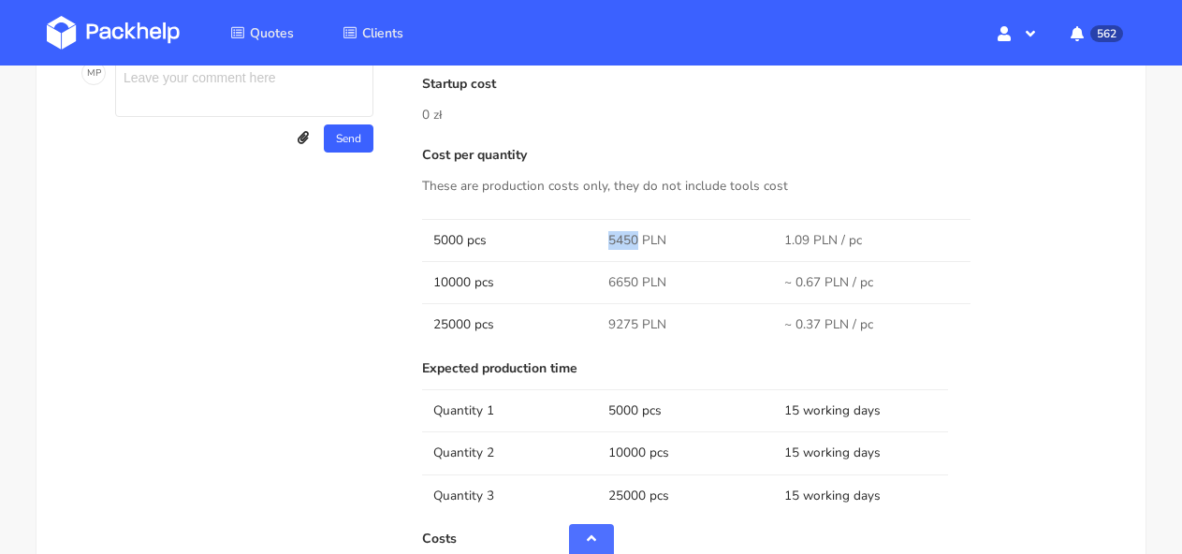
click at [602, 239] on td "5450 PLN" at bounding box center [684, 240] width 175 height 42
copy span "5450"
drag, startPoint x: 637, startPoint y: 280, endPoint x: 602, endPoint y: 279, distance: 35.6
click at [602, 279] on td "6650 PLN" at bounding box center [684, 282] width 175 height 42
copy span "6650"
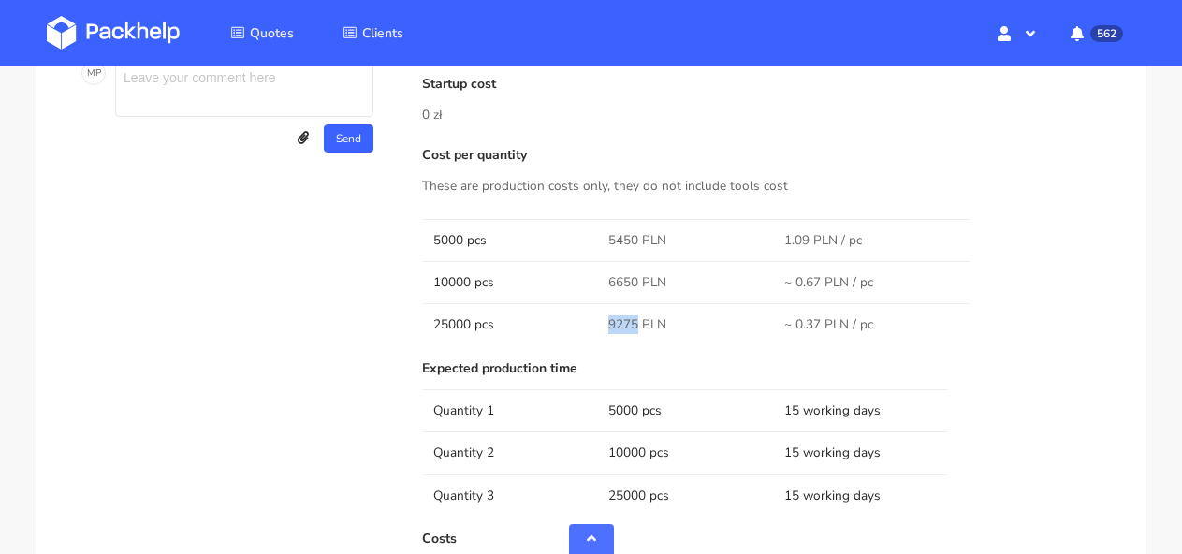
drag, startPoint x: 635, startPoint y: 325, endPoint x: 602, endPoint y: 325, distance: 33.7
click at [602, 325] on td "9275 PLN" at bounding box center [684, 324] width 175 height 42
copy span "9275"
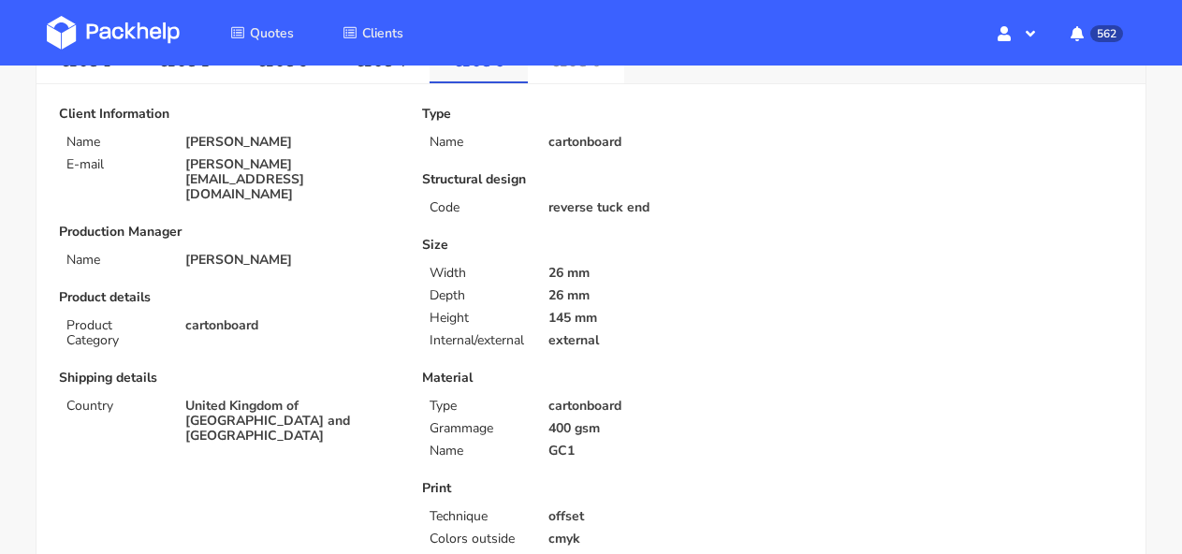
scroll to position [0, 0]
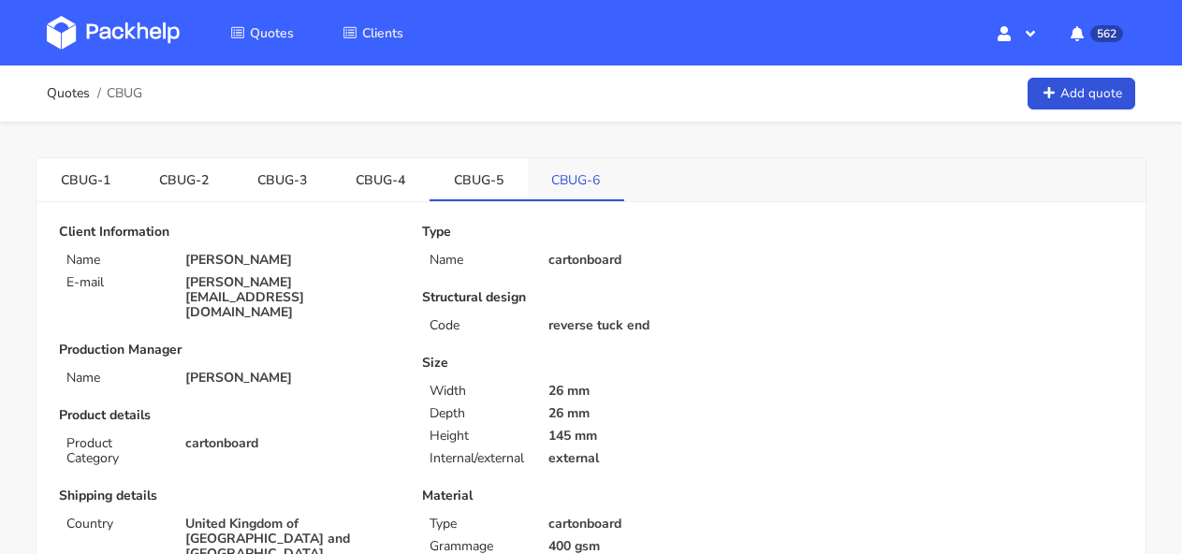
click at [558, 179] on link "CBUG-6" at bounding box center [576, 178] width 97 height 41
drag, startPoint x: 548, startPoint y: 173, endPoint x: 637, endPoint y: 176, distance: 88.9
click at [637, 176] on div "CBUG-1 CBUG-2 CBUG-3 CBUG-4 CBUG-5 CBUG-6" at bounding box center [590, 180] width 1109 height 44
copy link "CBUG-6"
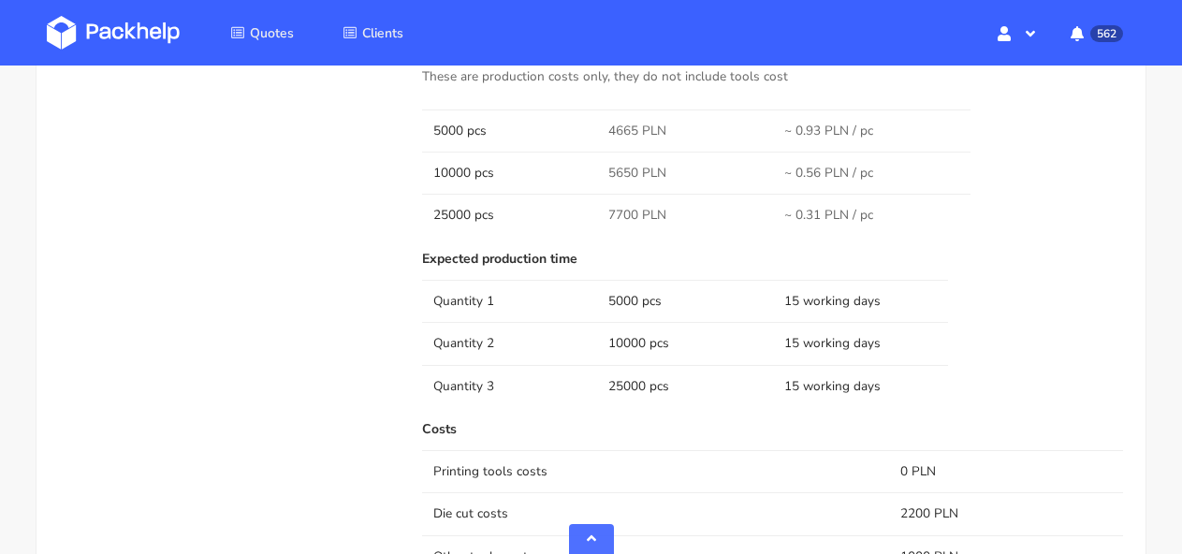
scroll to position [1357, 0]
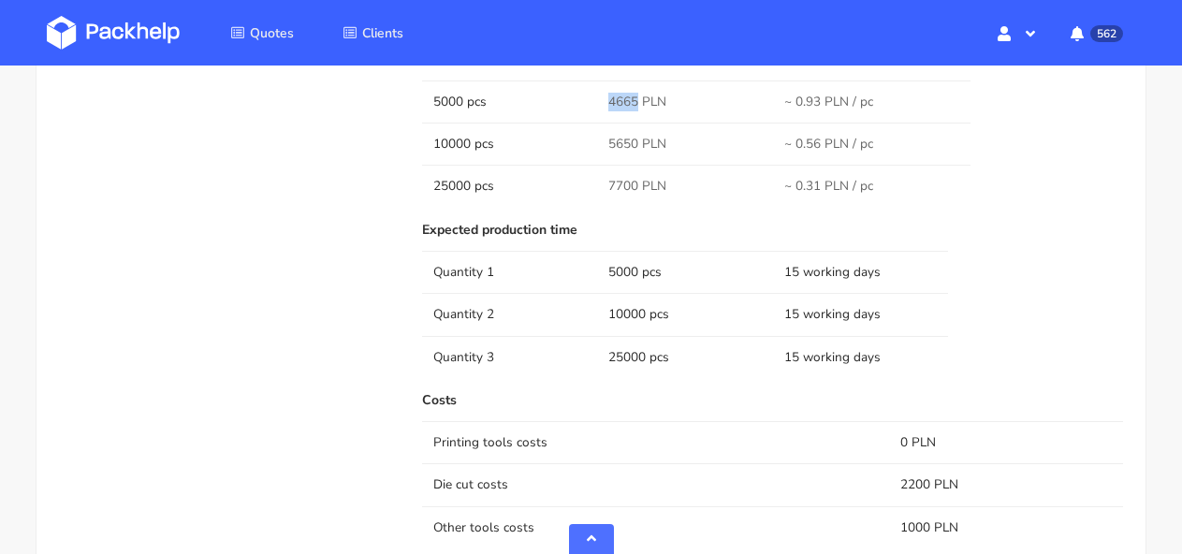
drag, startPoint x: 638, startPoint y: 98, endPoint x: 600, endPoint y: 101, distance: 38.5
click at [601, 101] on td "4665 PLN" at bounding box center [684, 101] width 175 height 42
drag, startPoint x: 639, startPoint y: 140, endPoint x: 601, endPoint y: 140, distance: 38.4
click at [601, 140] on td "5650 PLN" at bounding box center [684, 144] width 175 height 42
drag, startPoint x: 636, startPoint y: 189, endPoint x: 593, endPoint y: 191, distance: 43.1
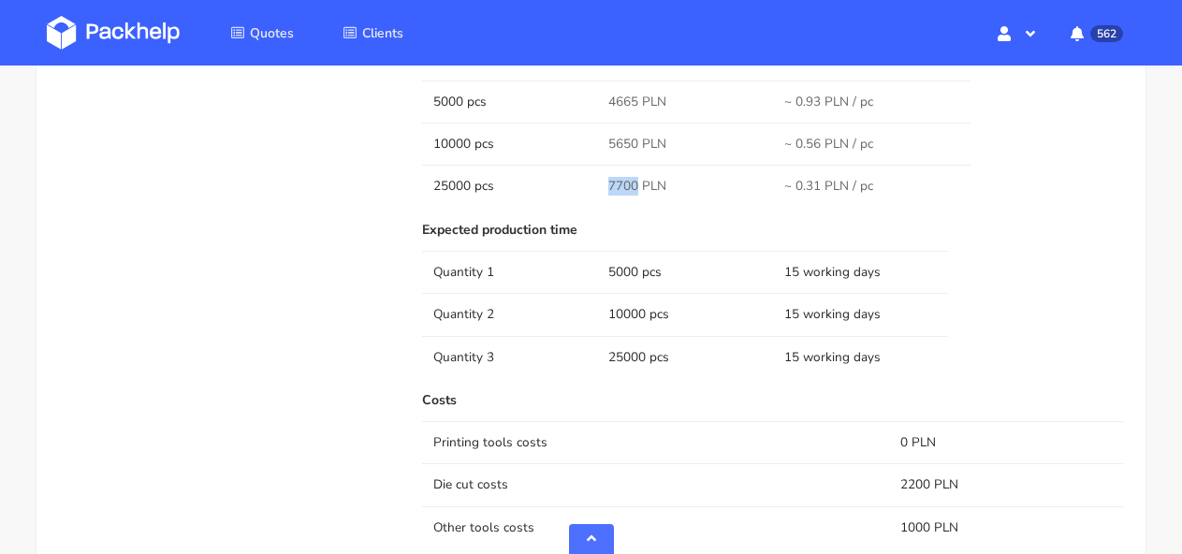
click at [593, 191] on tr "25000 pcs 7700 PLN ~ 0.31 PLN / pc" at bounding box center [772, 186] width 701 height 42
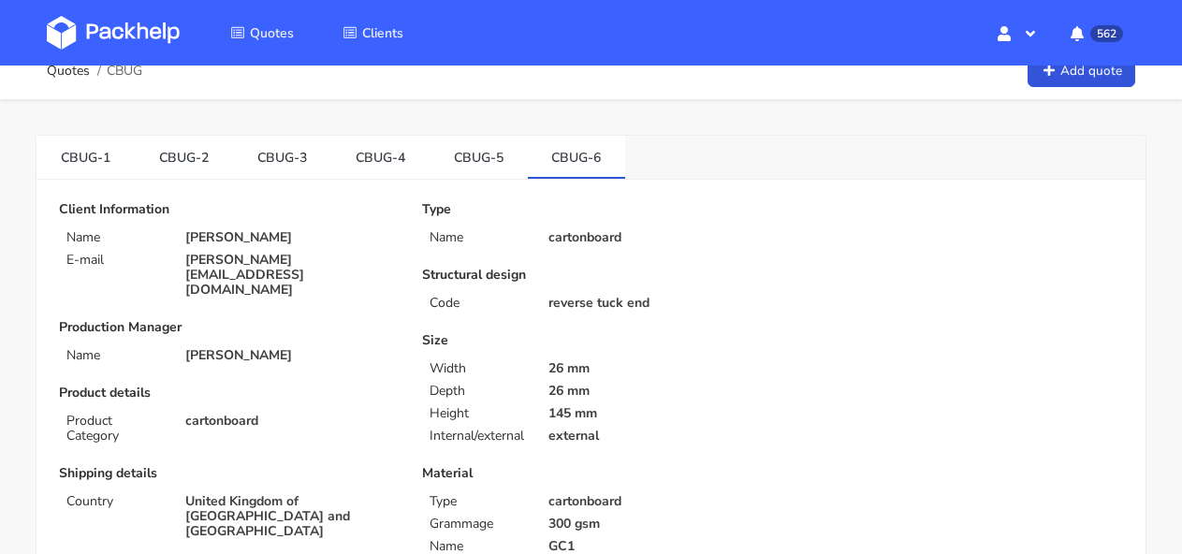
scroll to position [43, 0]
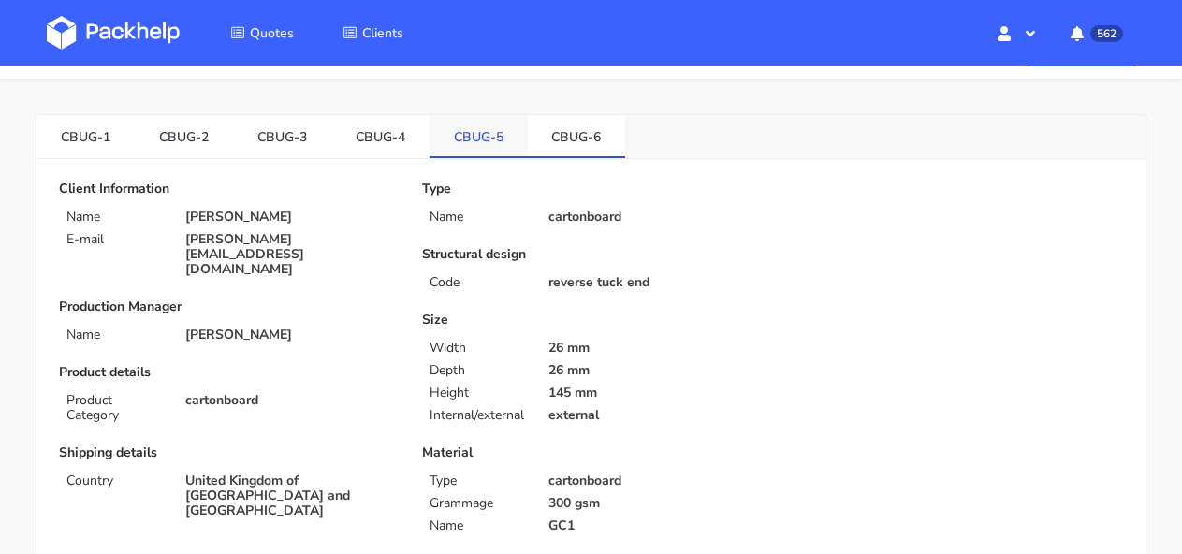
click at [484, 138] on link "CBUG-5" at bounding box center [478, 135] width 98 height 41
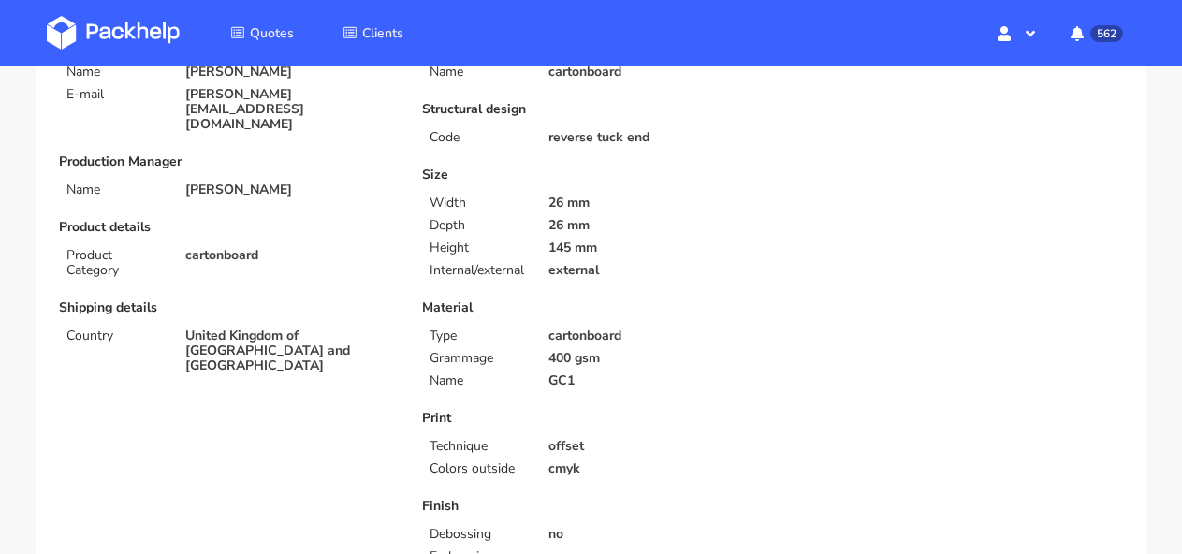
scroll to position [0, 0]
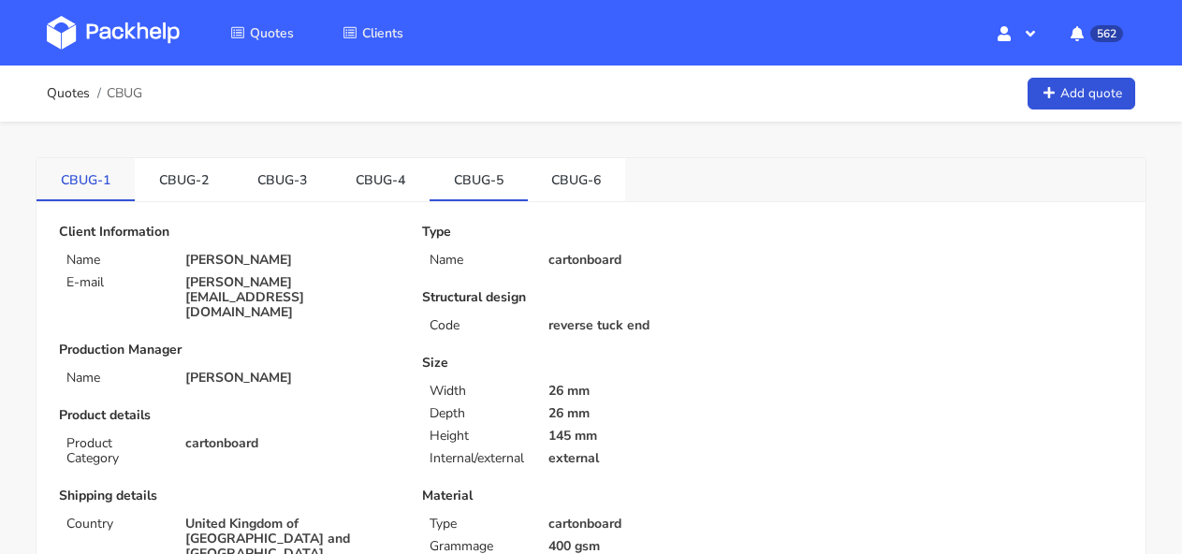
click at [109, 185] on link "CBUG-1" at bounding box center [85, 178] width 98 height 41
click at [191, 183] on link "CBUG-2" at bounding box center [184, 178] width 98 height 41
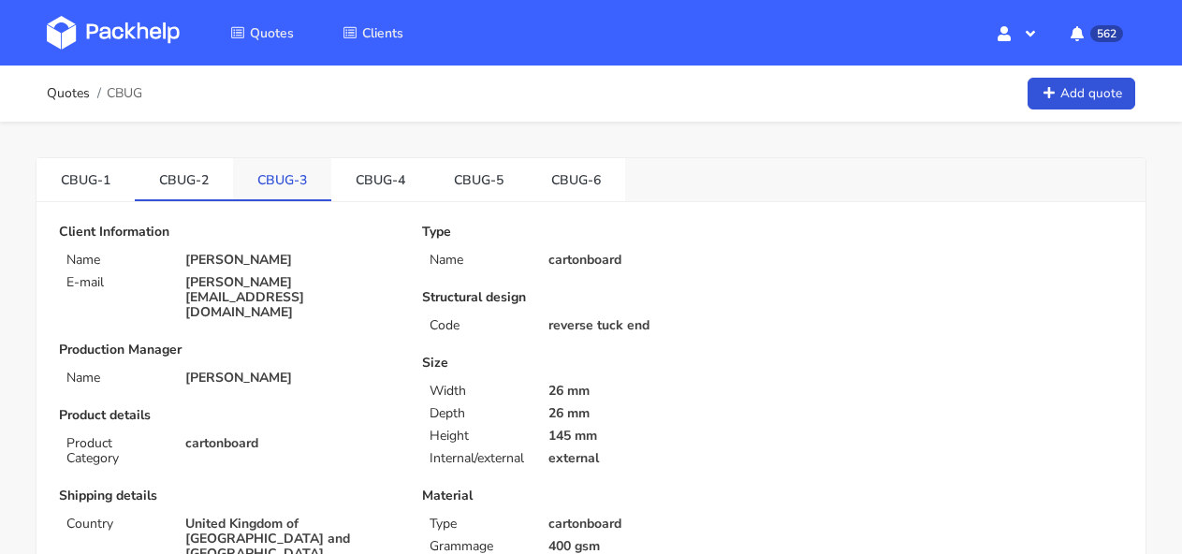
click at [272, 181] on link "CBUG-3" at bounding box center [282, 178] width 98 height 41
click at [386, 179] on link "CBUG-4" at bounding box center [380, 178] width 98 height 41
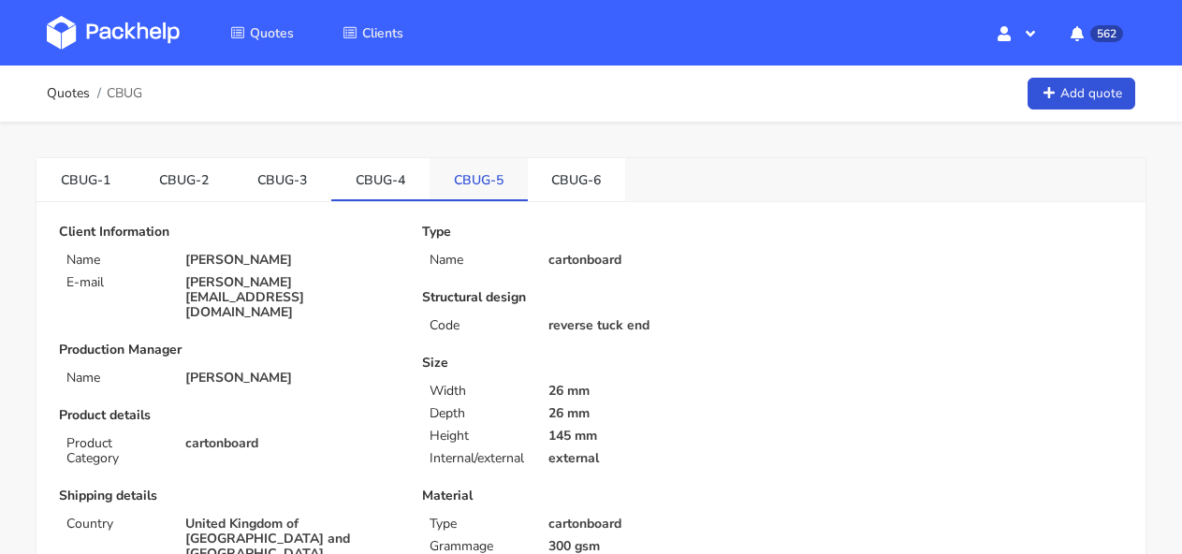
click at [506, 185] on link "CBUG-5" at bounding box center [478, 178] width 98 height 41
click at [572, 182] on link "CBUG-6" at bounding box center [577, 178] width 98 height 41
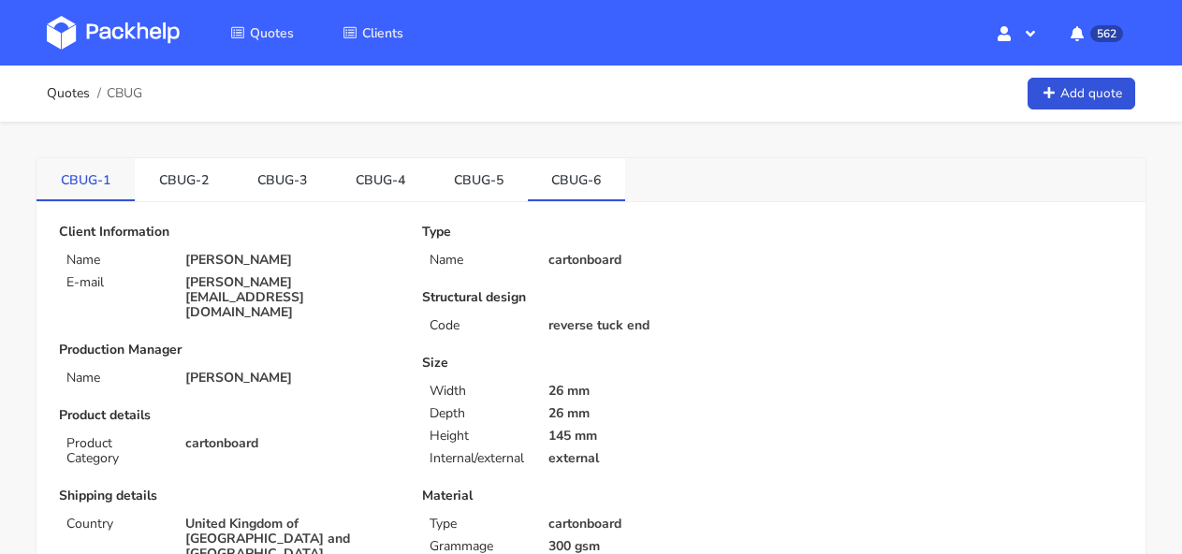
click at [80, 190] on link "CBUG-1" at bounding box center [85, 178] width 98 height 41
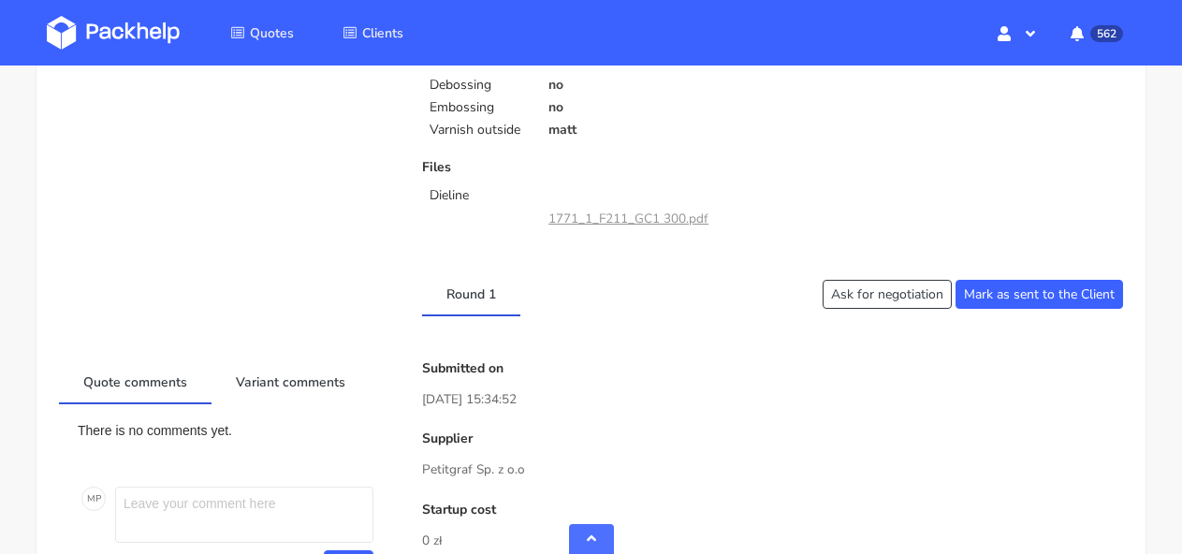
scroll to position [10, 0]
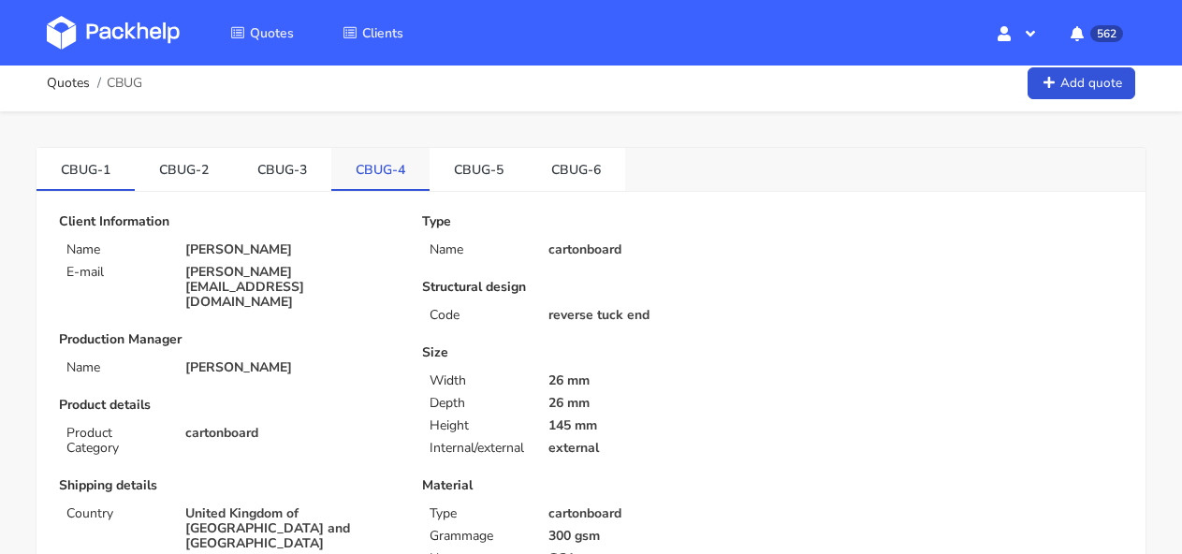
click at [371, 175] on link "CBUG-4" at bounding box center [380, 168] width 98 height 41
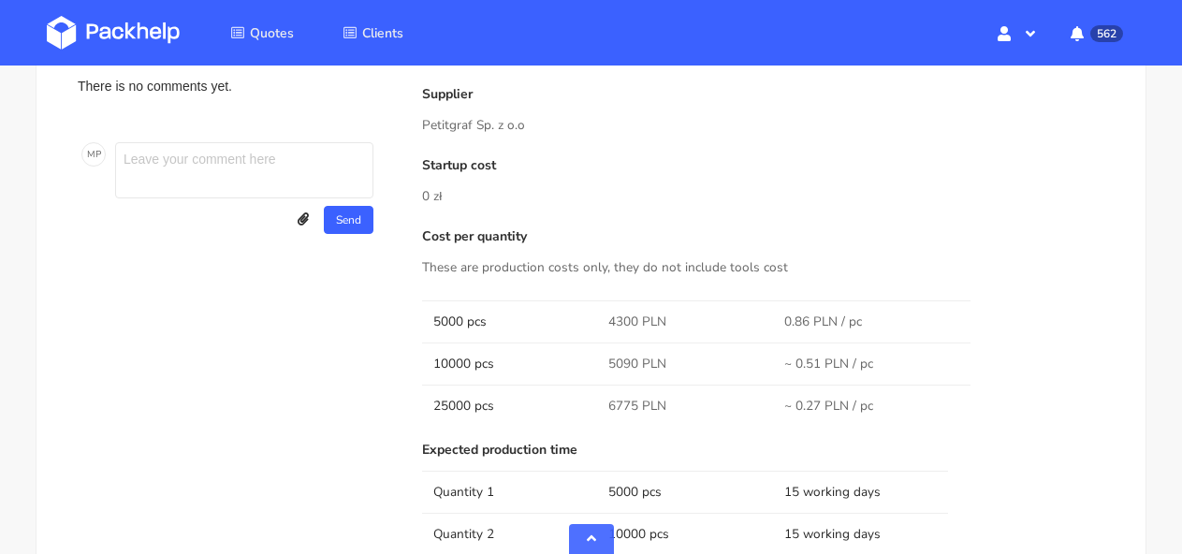
scroll to position [1433, 0]
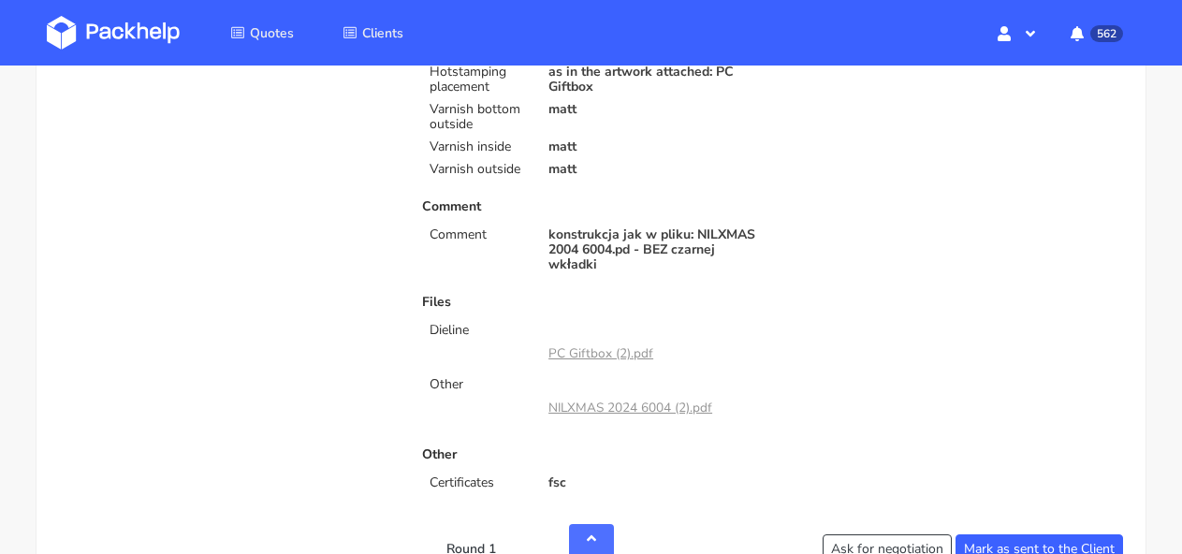
scroll to position [1306, 0]
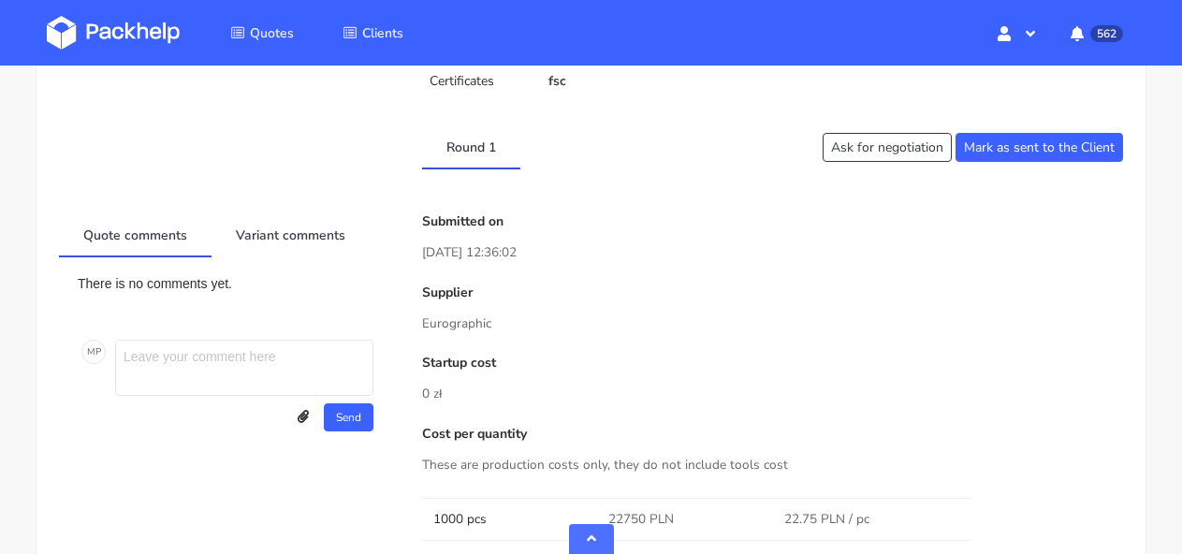
click at [133, 26] on img at bounding box center [113, 33] width 133 height 34
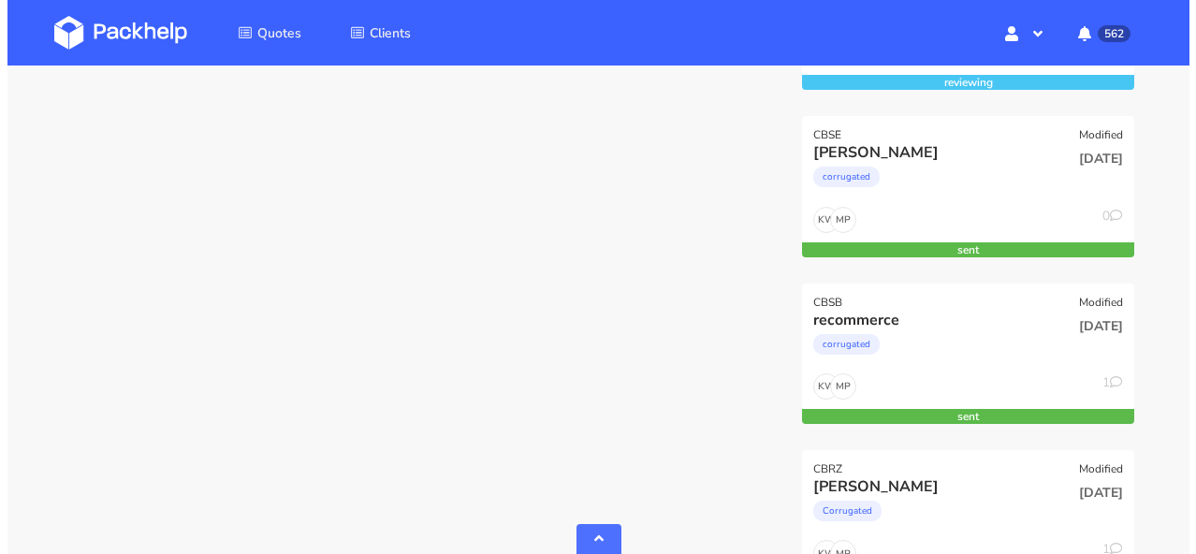
scroll to position [1677, 0]
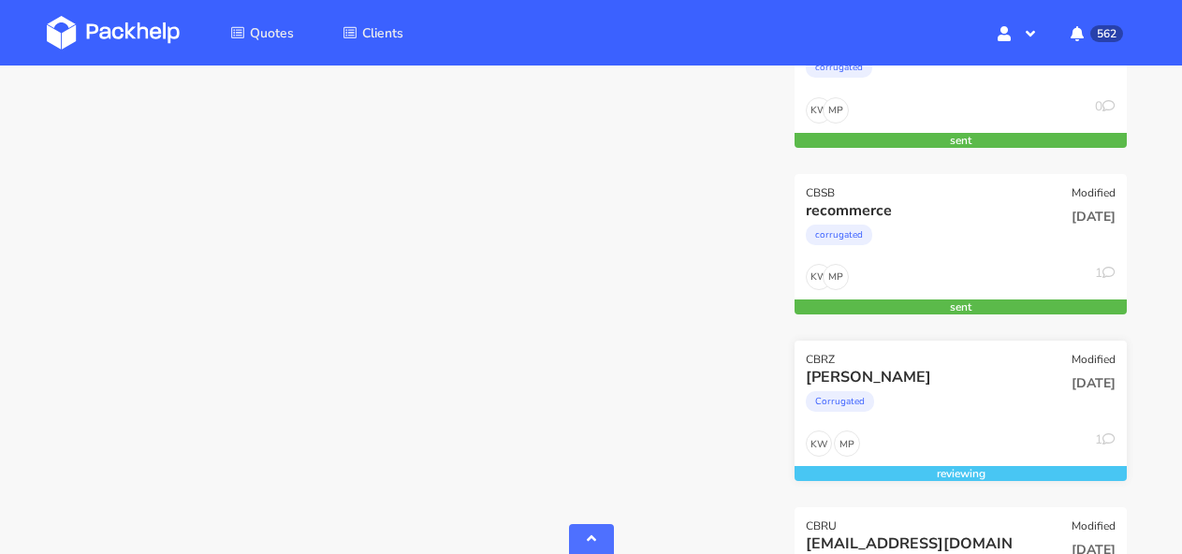
click at [975, 372] on div "[PERSON_NAME]" at bounding box center [911, 377] width 211 height 21
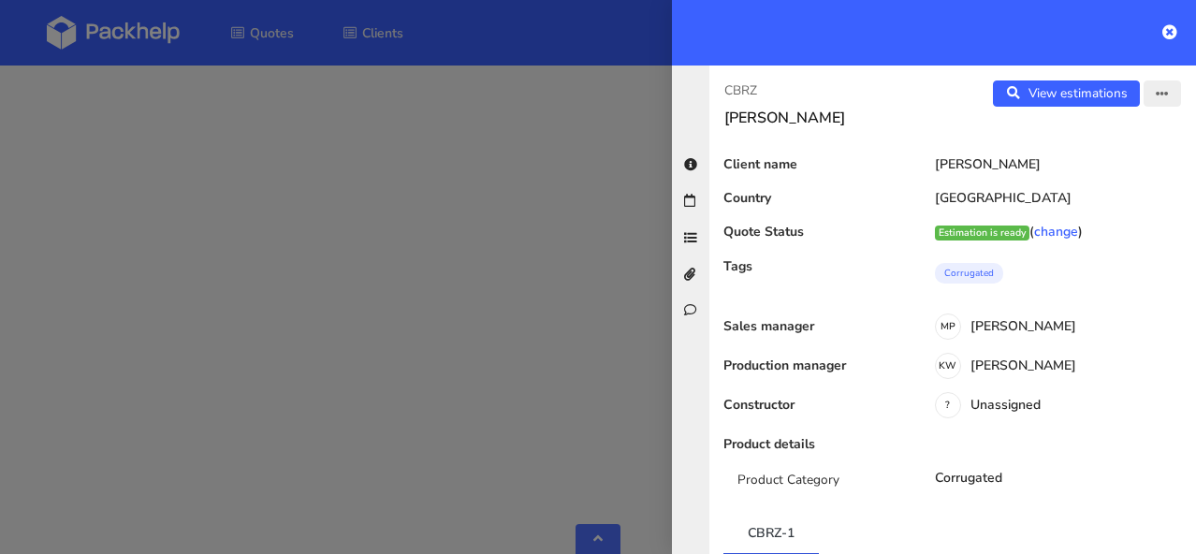
click at [1143, 95] on button "button" at bounding box center [1161, 93] width 37 height 26
click at [1084, 138] on link "View quote" at bounding box center [1101, 132] width 165 height 31
click at [1143, 97] on button "button" at bounding box center [1161, 93] width 37 height 26
click at [1112, 168] on link "Edit quote" at bounding box center [1101, 167] width 165 height 31
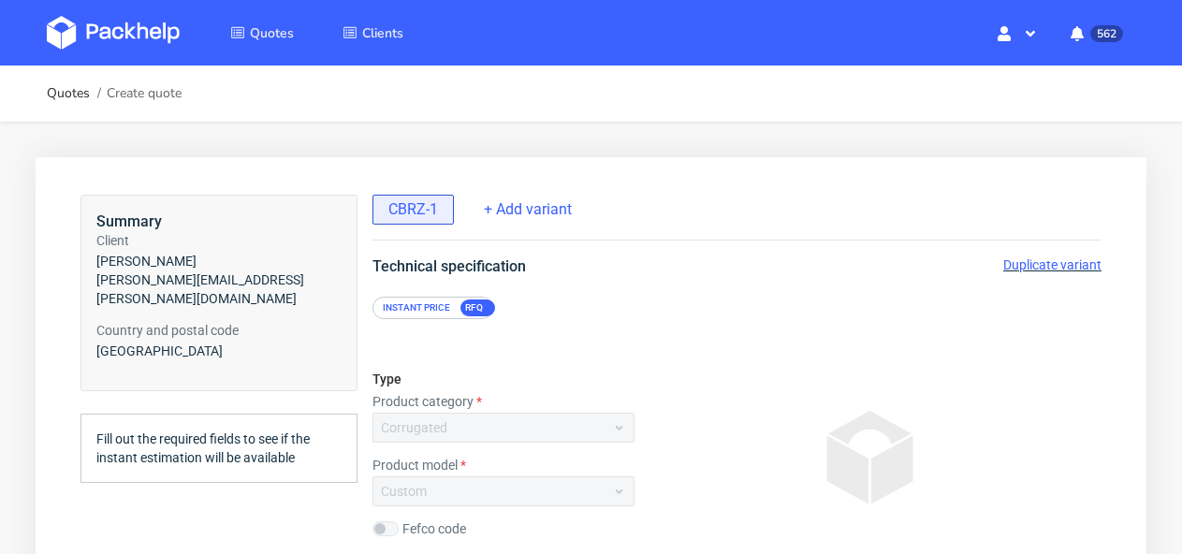
click at [1066, 265] on span "Duplicate variant" at bounding box center [1052, 264] width 98 height 15
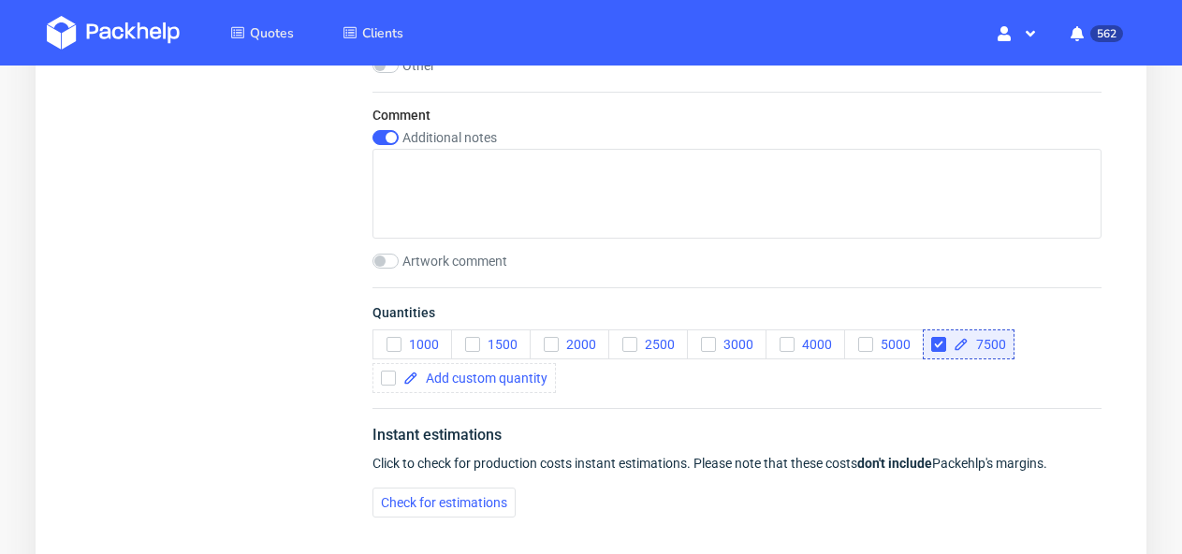
scroll to position [2559, 0]
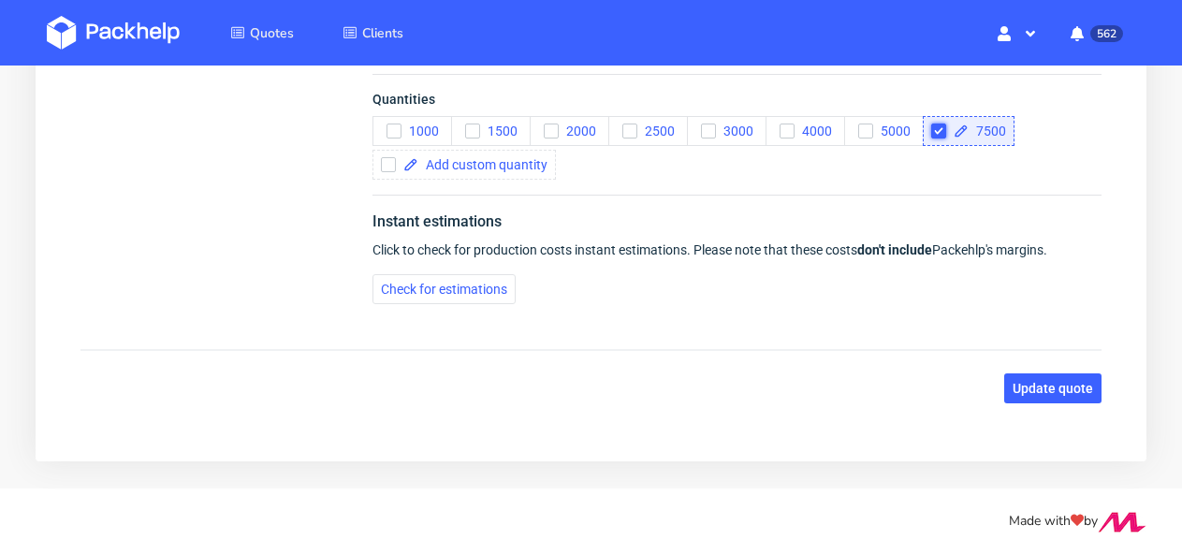
click at [944, 130] on input "checkbox" at bounding box center [938, 131] width 15 height 15
checkbox input "false"
click at [487, 162] on span at bounding box center [482, 164] width 129 height 13
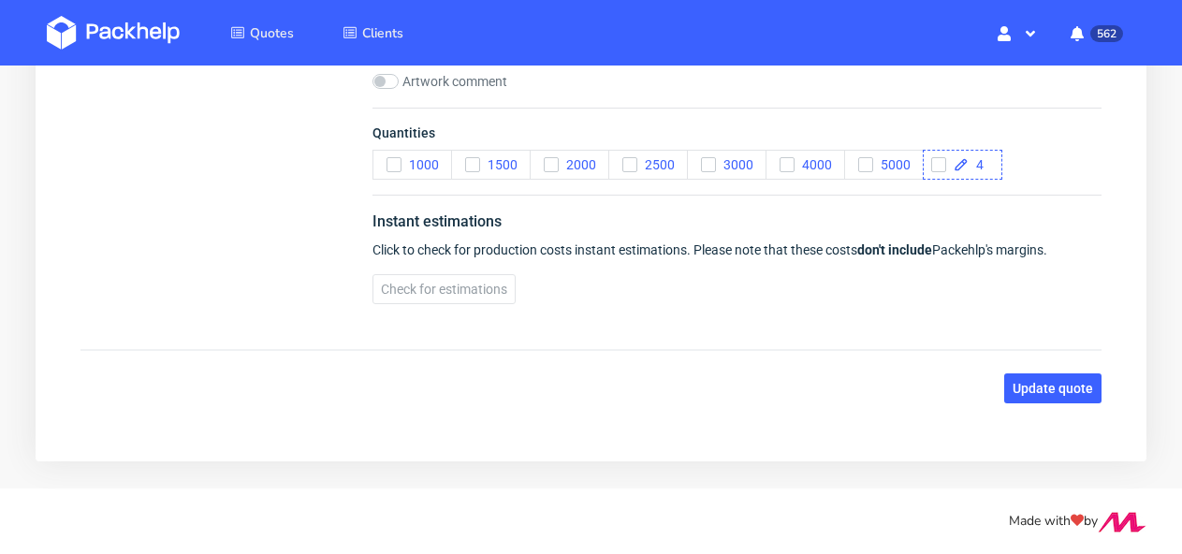
scroll to position [2525, 0]
checkbox input "true"
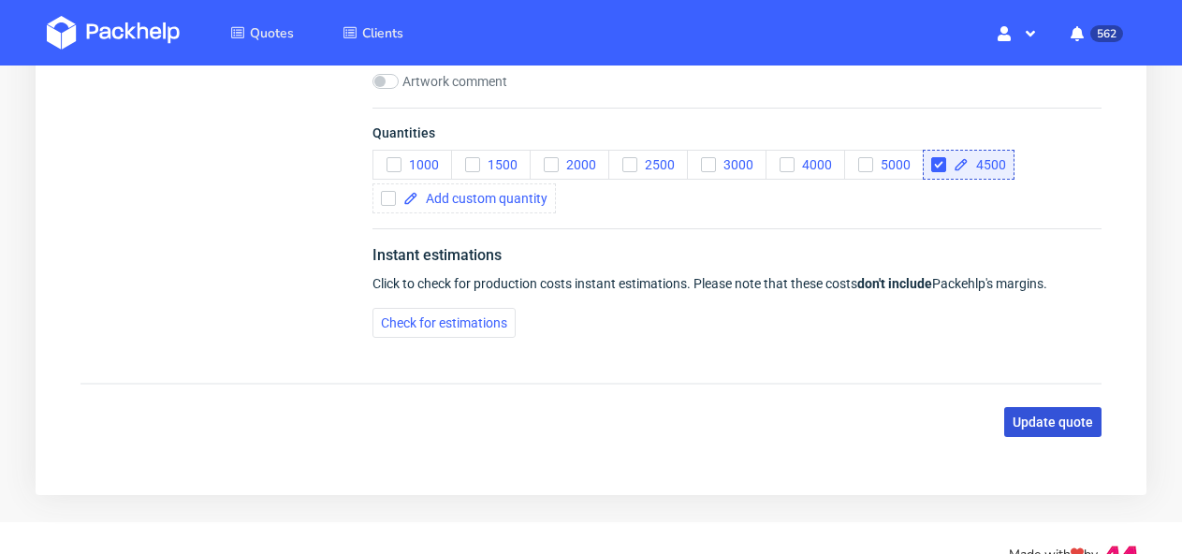
click at [1069, 415] on span "Update quote" at bounding box center [1052, 421] width 80 height 13
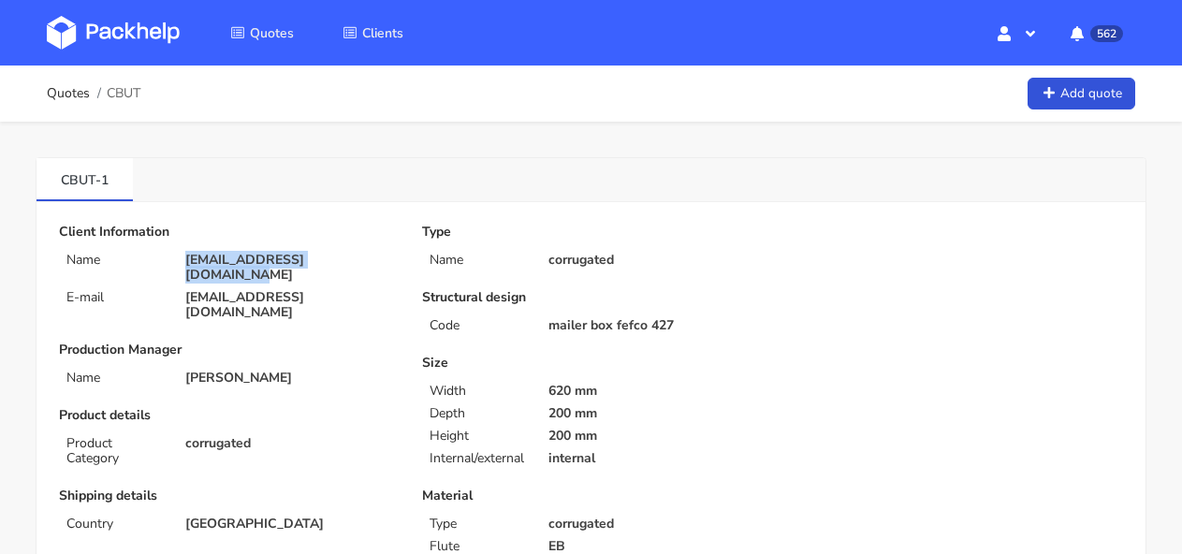
drag, startPoint x: 360, startPoint y: 258, endPoint x: 159, endPoint y: 256, distance: 201.2
click at [159, 256] on div "Name [PERSON_NAME][EMAIL_ADDRESS][DOMAIN_NAME]" at bounding box center [227, 268] width 363 height 30
copy div "[EMAIL_ADDRESS][DOMAIN_NAME]"
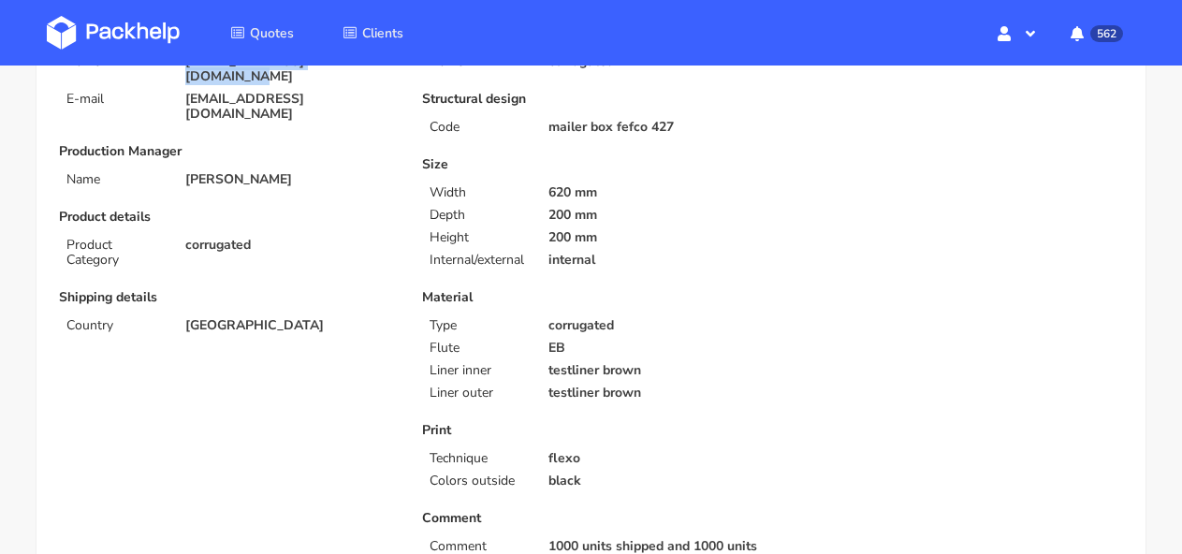
scroll to position [159, 0]
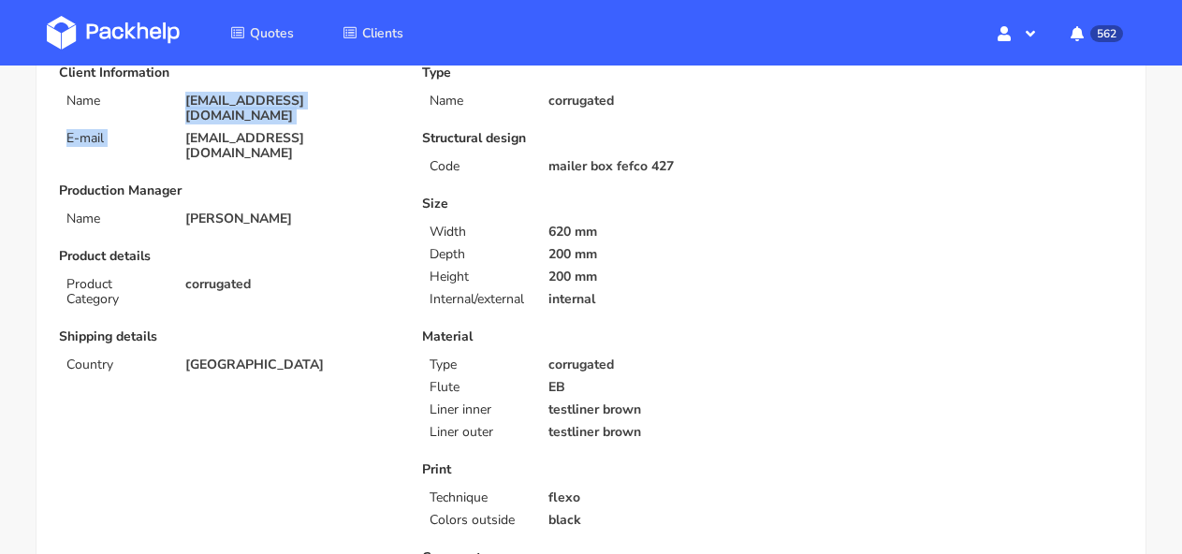
drag, startPoint x: 352, startPoint y: 109, endPoint x: 189, endPoint y: 102, distance: 163.0
click at [189, 102] on div "Client Information Name [PERSON_NAME][EMAIL_ADDRESS][DOMAIN_NAME] E-mail [PERSO…" at bounding box center [227, 112] width 337 height 95
copy div "[EMAIL_ADDRESS][DOMAIN_NAME] E-mail"
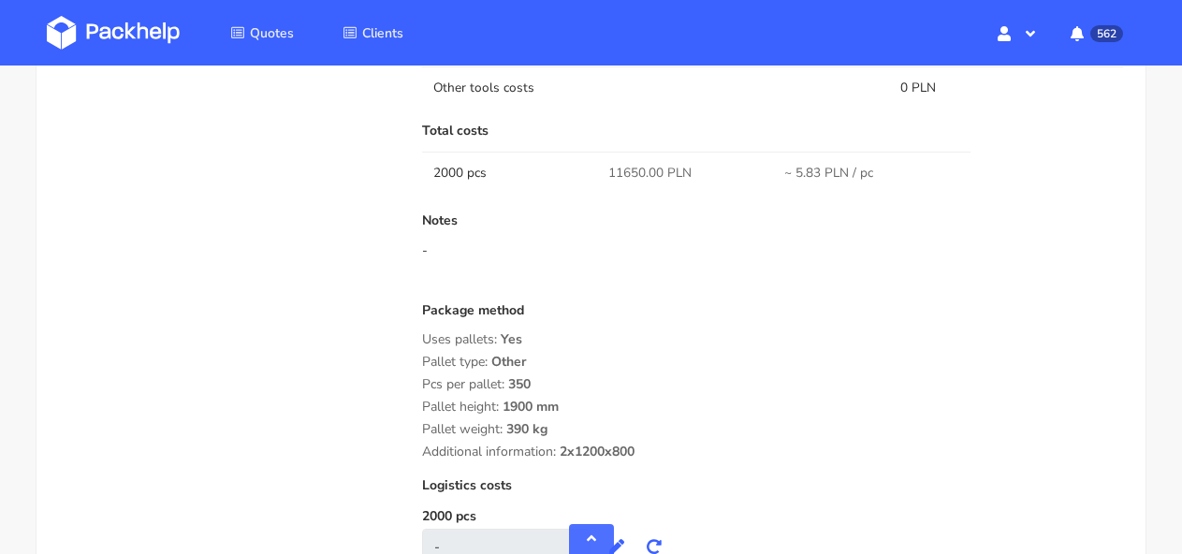
scroll to position [1694, 0]
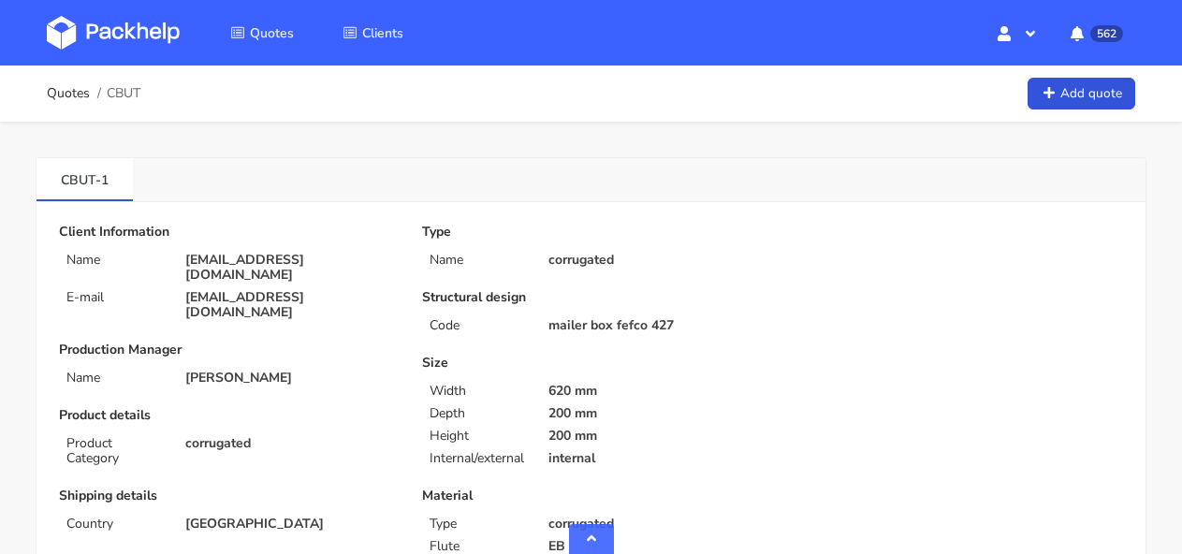
scroll to position [1694, 0]
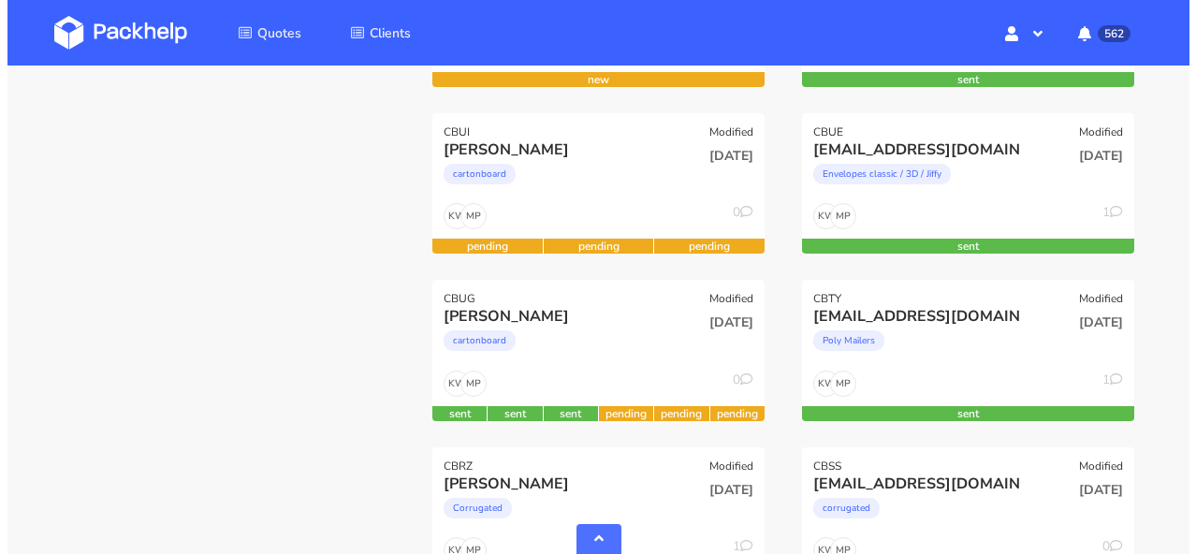
scroll to position [908, 0]
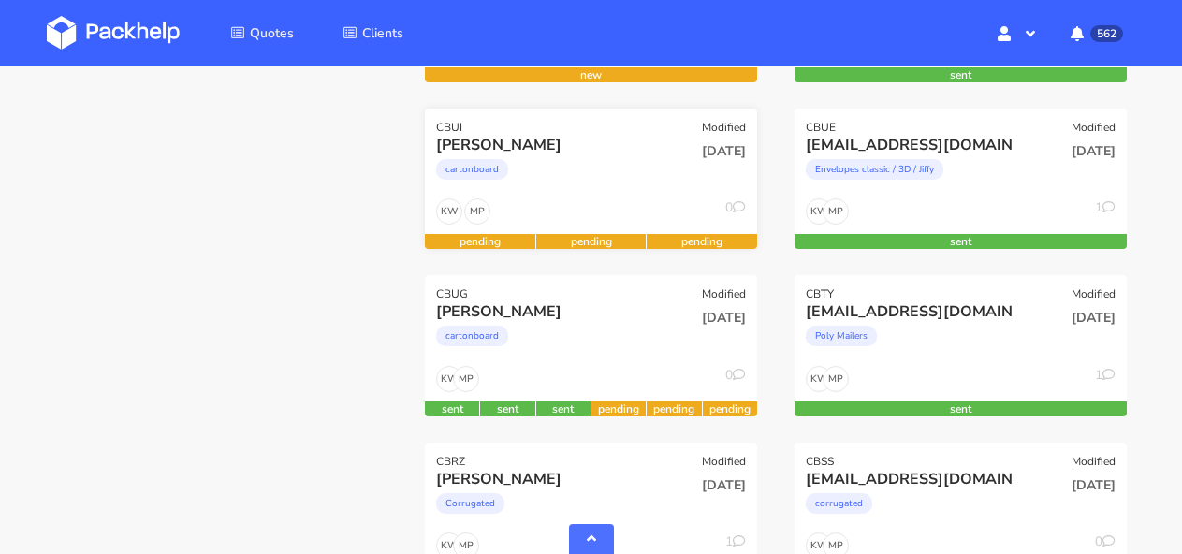
click at [630, 200] on div "MP KW 0" at bounding box center [591, 216] width 332 height 36
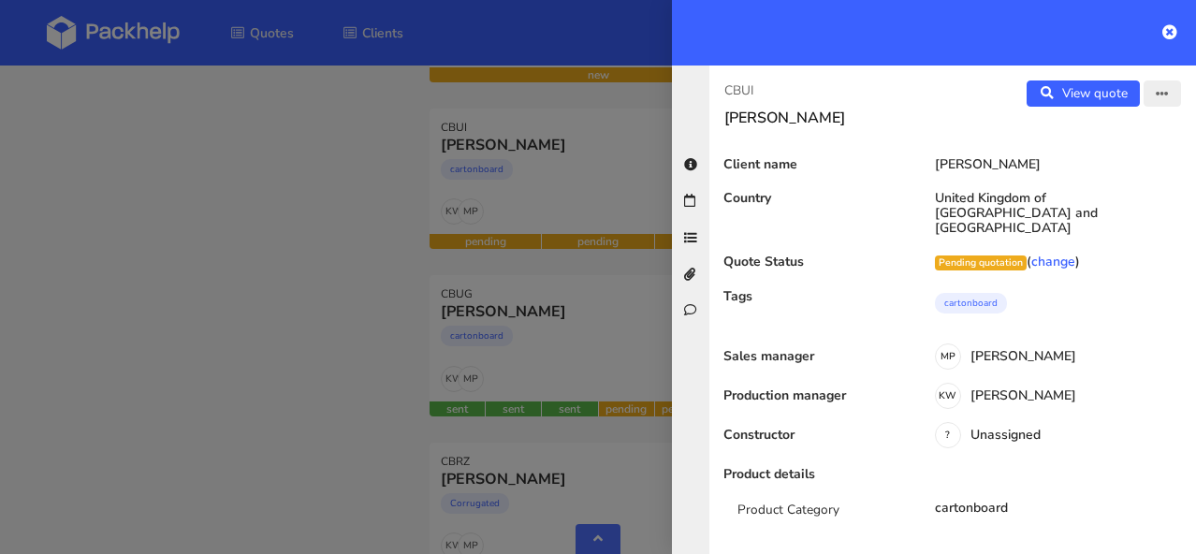
click at [1156, 98] on icon "button" at bounding box center [1162, 94] width 13 height 13
click at [1094, 142] on link "Edit quote" at bounding box center [1101, 132] width 165 height 31
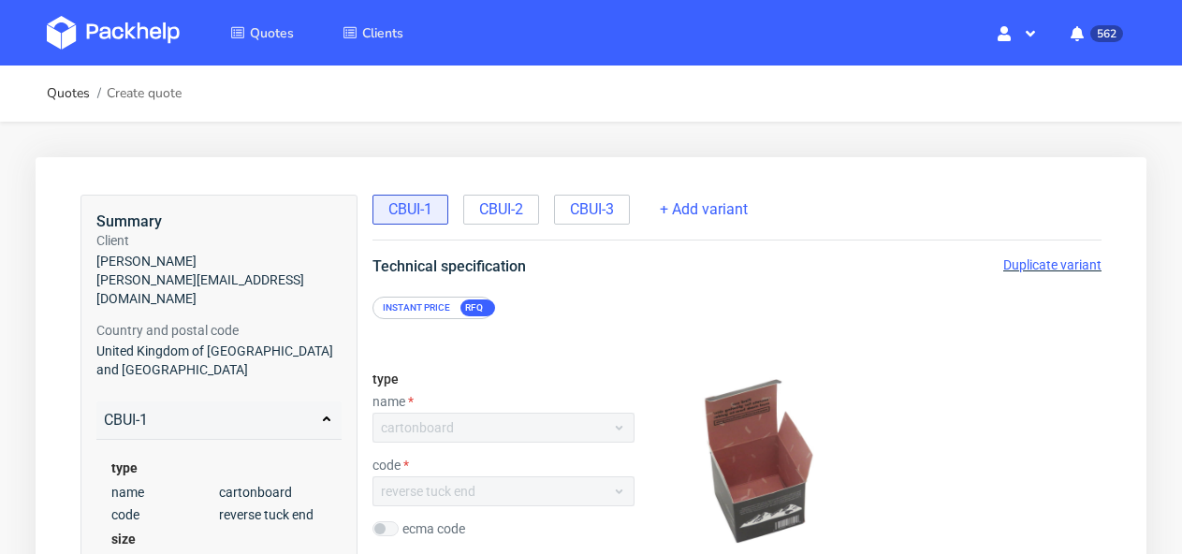
click at [51, 21] on img at bounding box center [113, 33] width 133 height 34
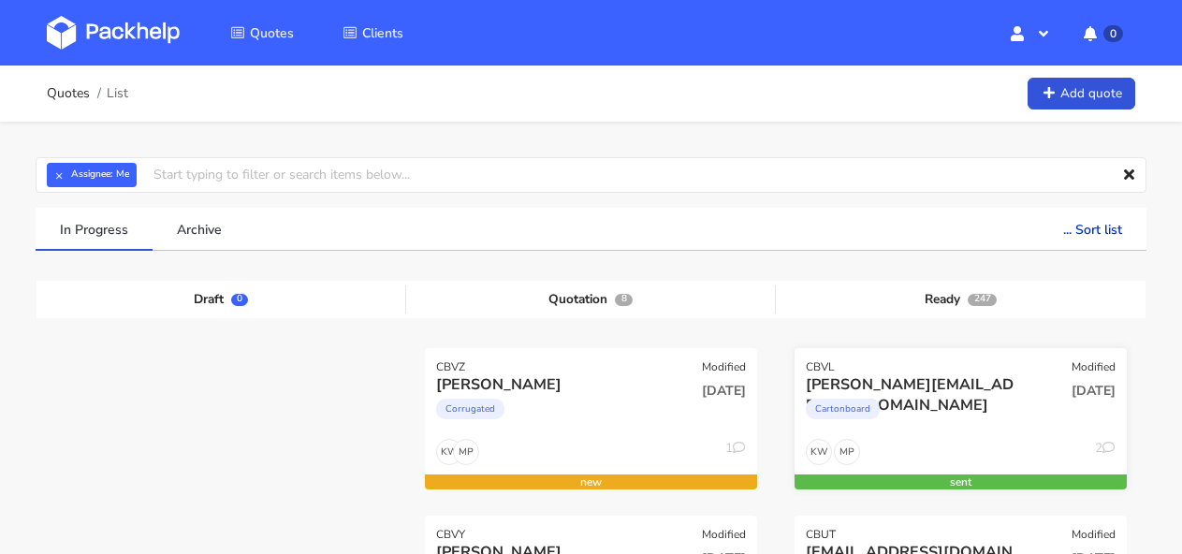
click at [935, 356] on div "CBVL Modified" at bounding box center [960, 361] width 332 height 26
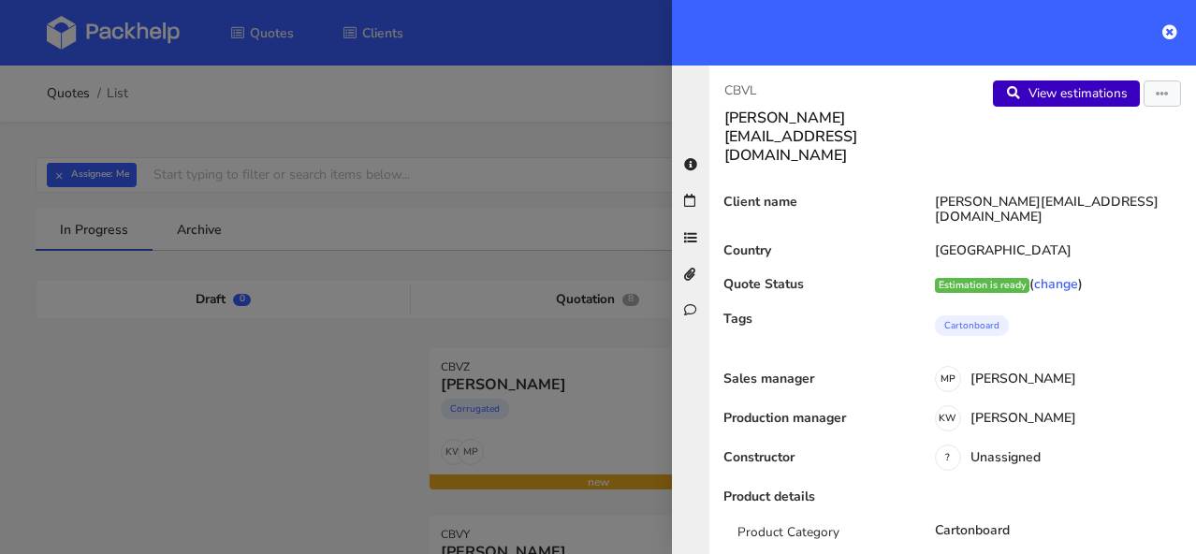
click at [1051, 81] on link "View estimations" at bounding box center [1066, 93] width 147 height 26
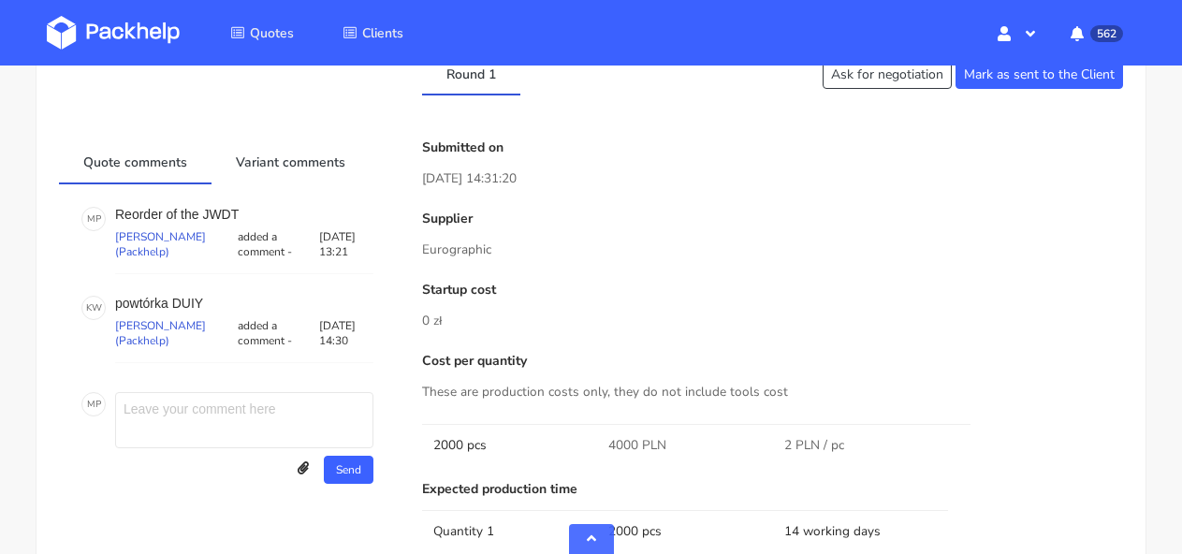
scroll to position [968, 0]
drag, startPoint x: 211, startPoint y: 289, endPoint x: 176, endPoint y: 288, distance: 34.6
click at [176, 294] on p "powtórka DUIY" at bounding box center [244, 301] width 258 height 15
copy p "DUIY"
